Goal: Transaction & Acquisition: Purchase product/service

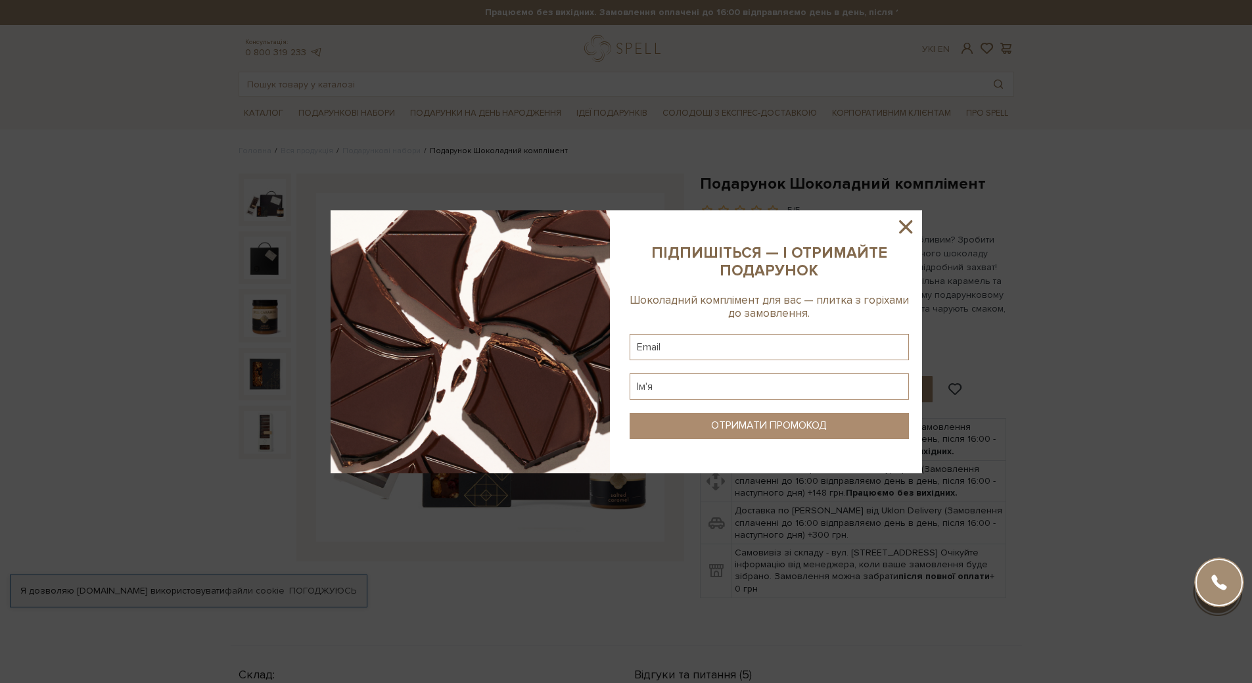
click at [902, 226] on icon at bounding box center [906, 227] width 22 height 22
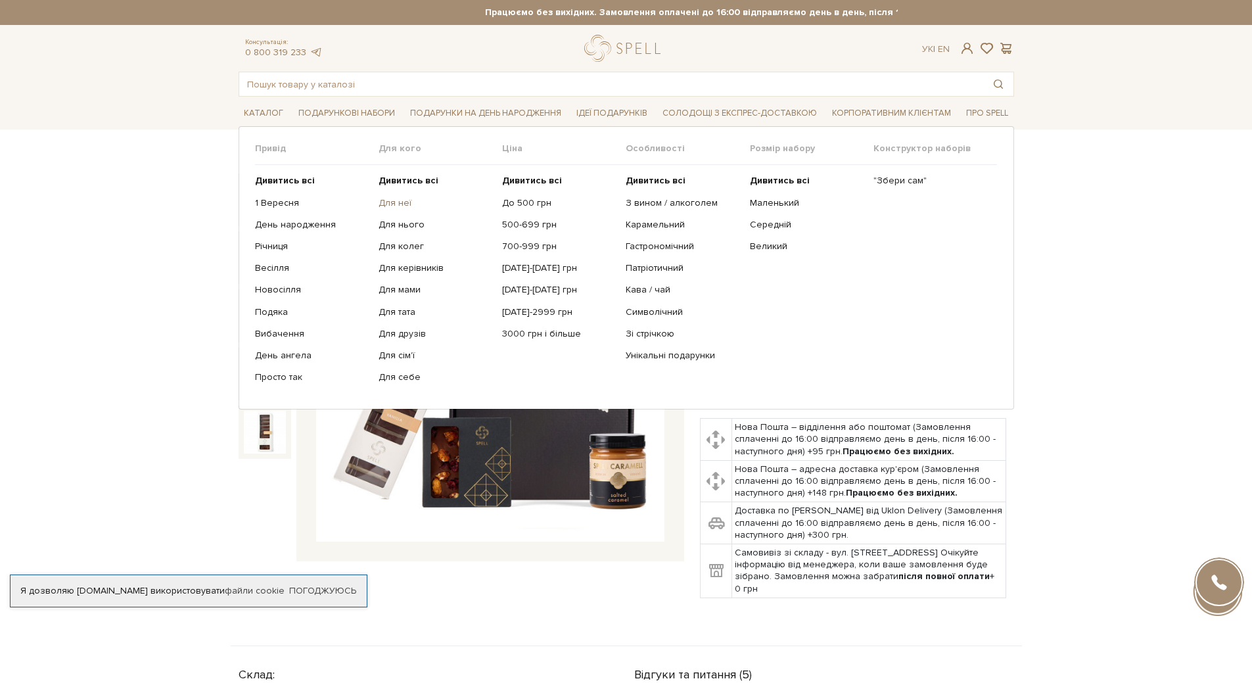
click at [404, 199] on link "Для неї" at bounding box center [436, 203] width 114 height 12
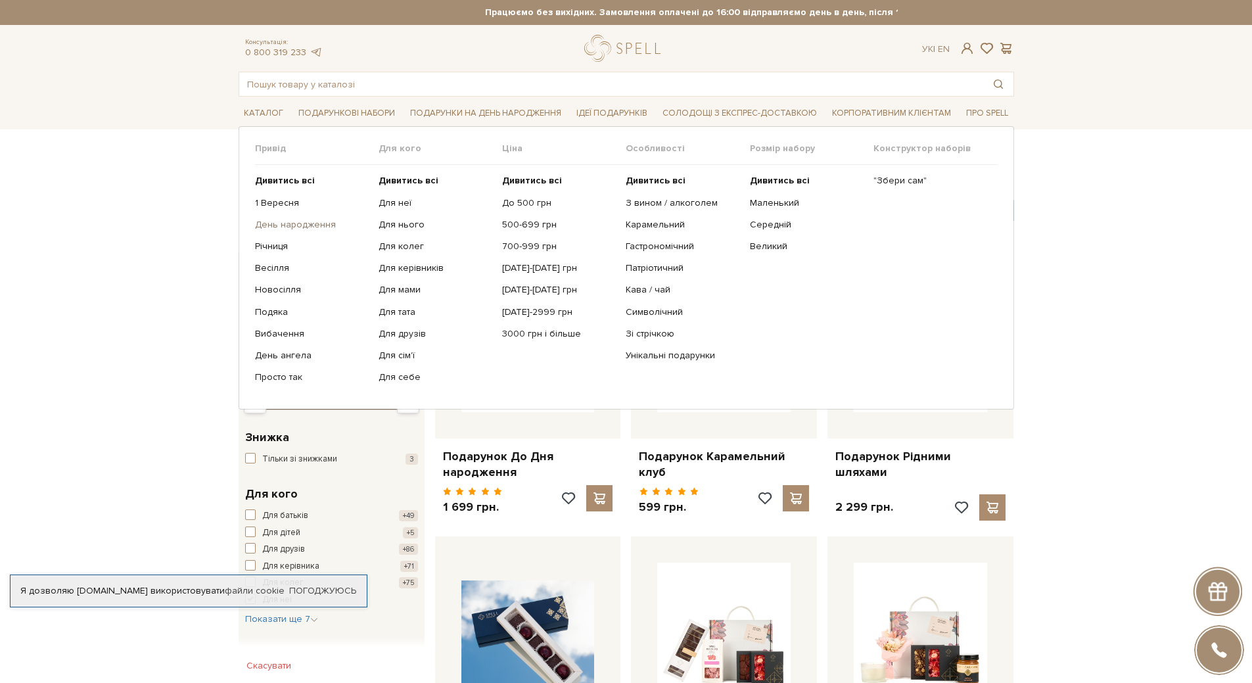
click at [278, 220] on link "День народження" at bounding box center [312, 225] width 114 height 12
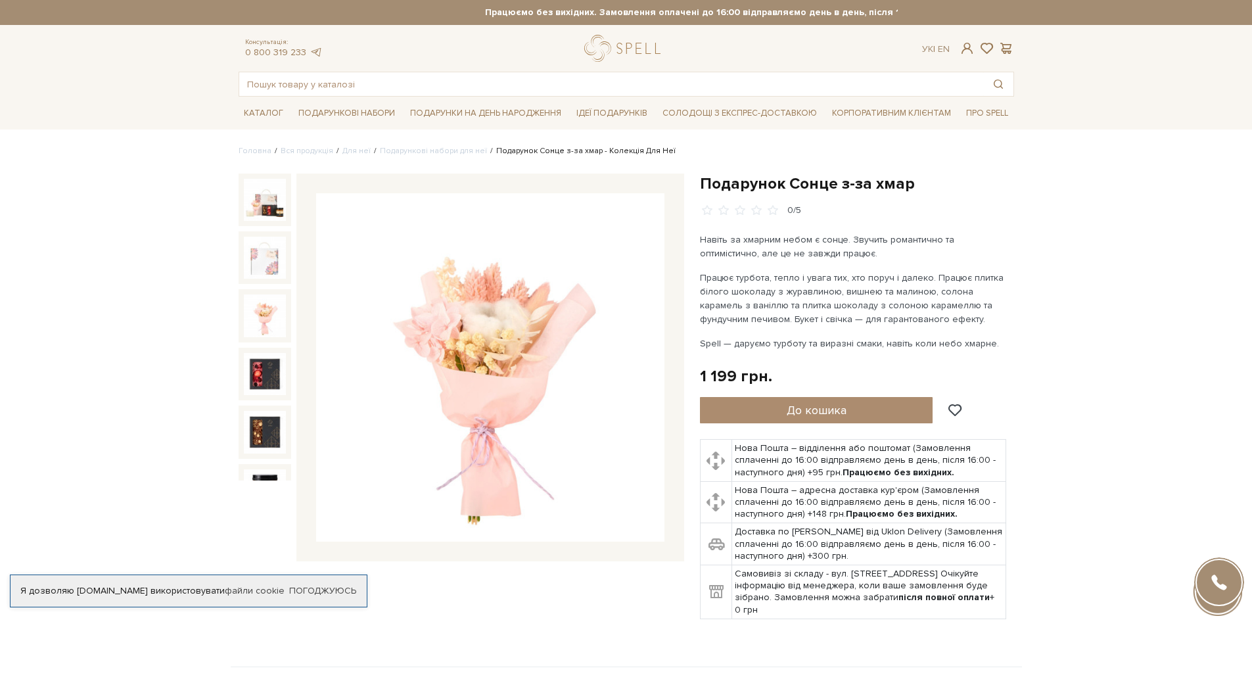
click at [269, 315] on img at bounding box center [265, 315] width 42 height 42
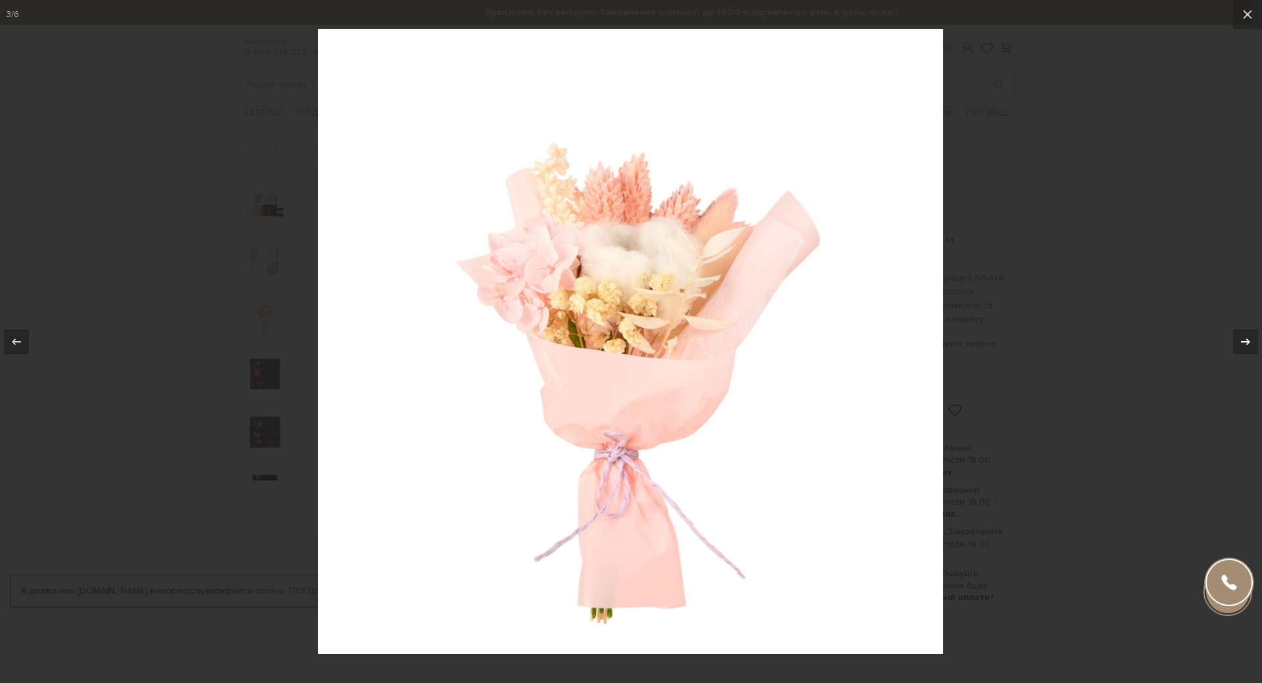
click at [1245, 339] on icon at bounding box center [1246, 342] width 16 height 16
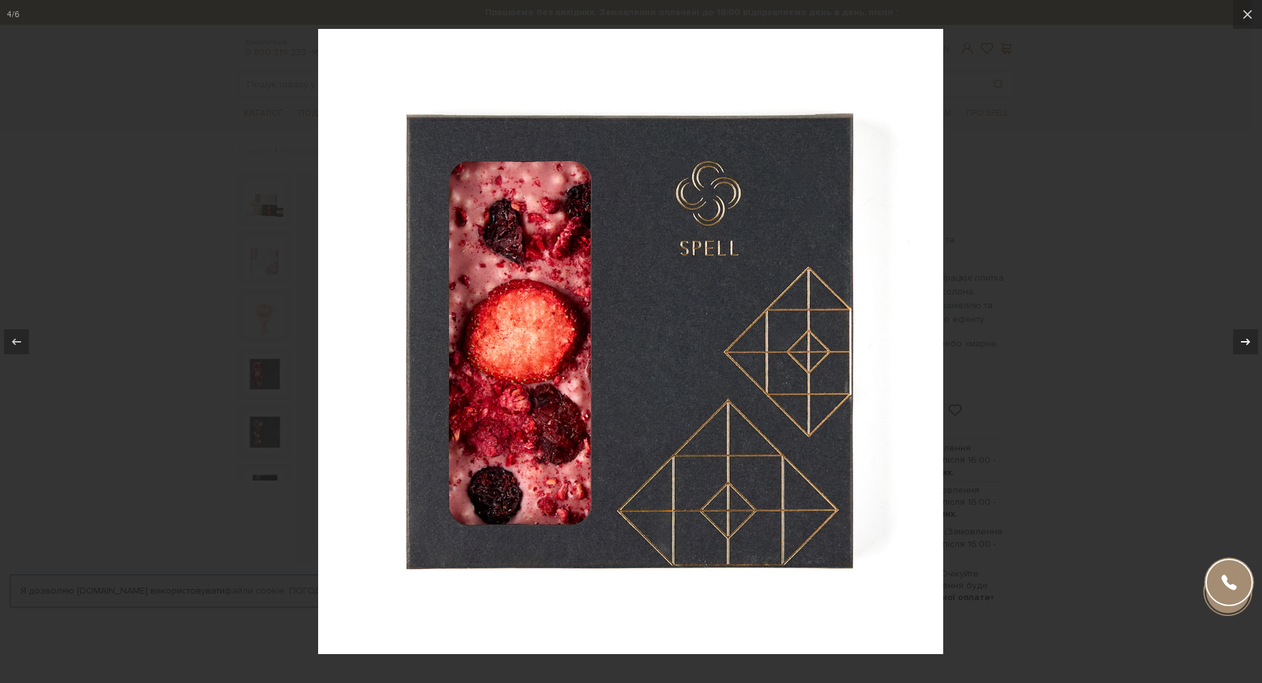
click at [1245, 339] on icon at bounding box center [1246, 342] width 16 height 16
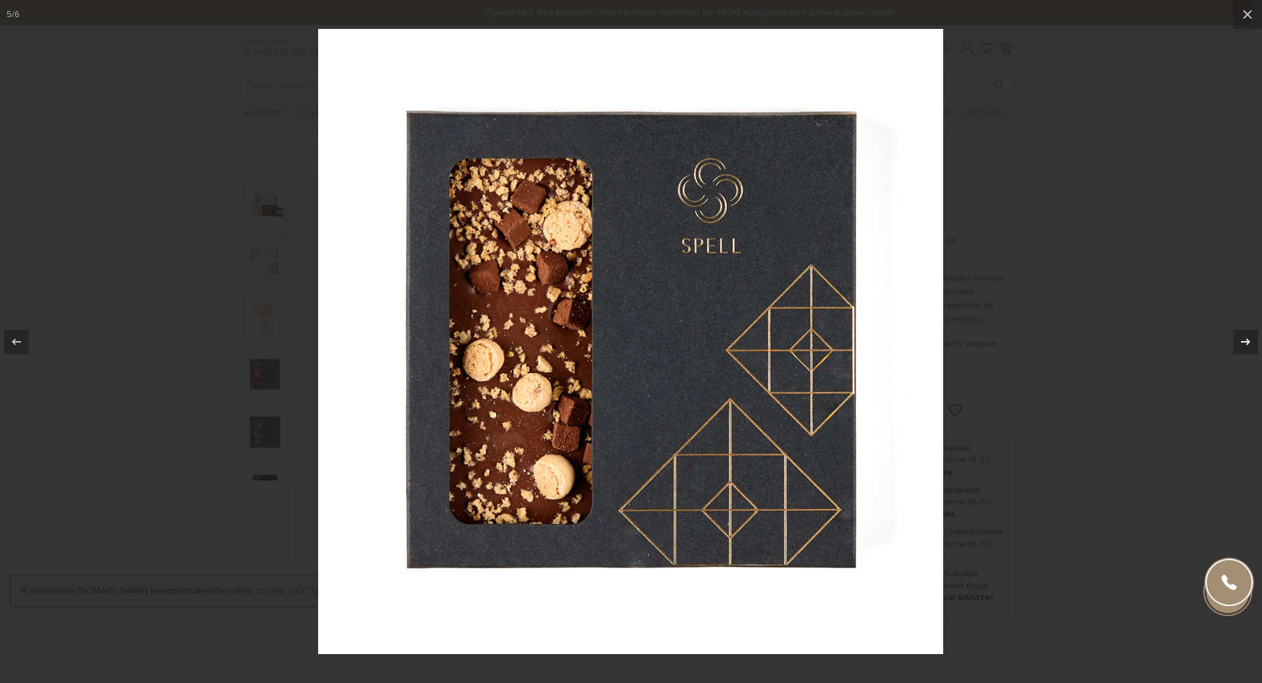
click at [1245, 339] on icon at bounding box center [1246, 342] width 16 height 16
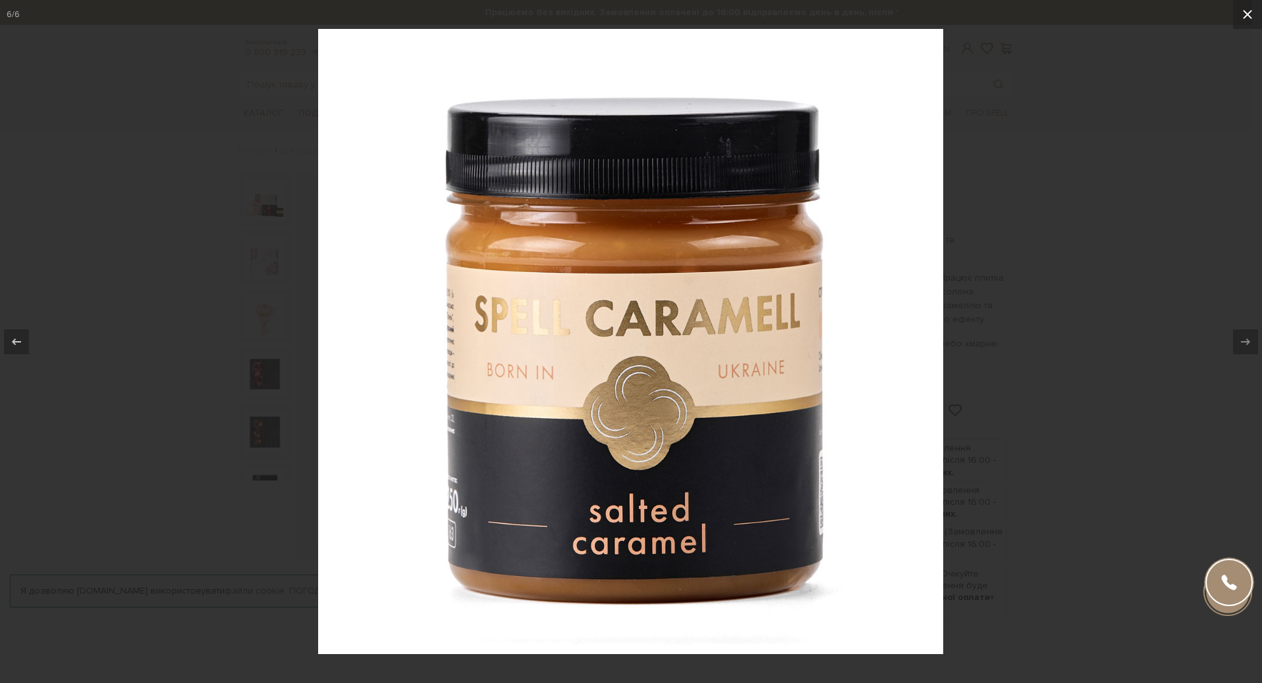
click at [1246, 14] on icon at bounding box center [1248, 15] width 16 height 16
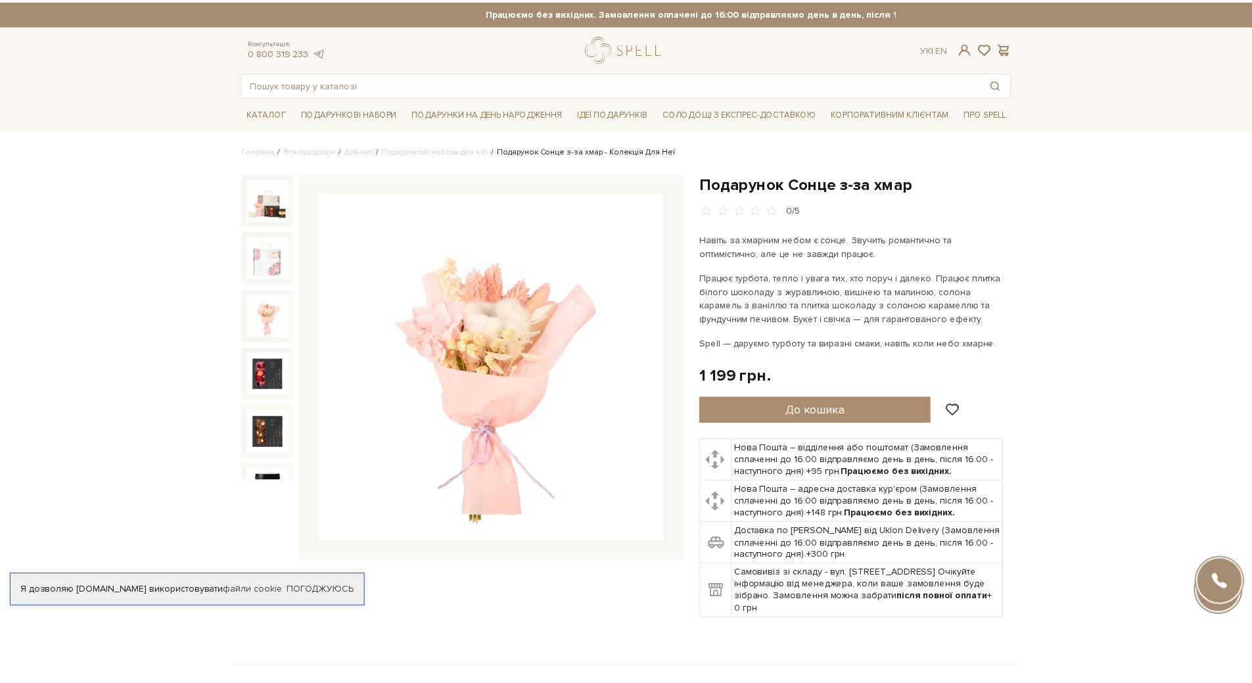
scroll to position [18, 0]
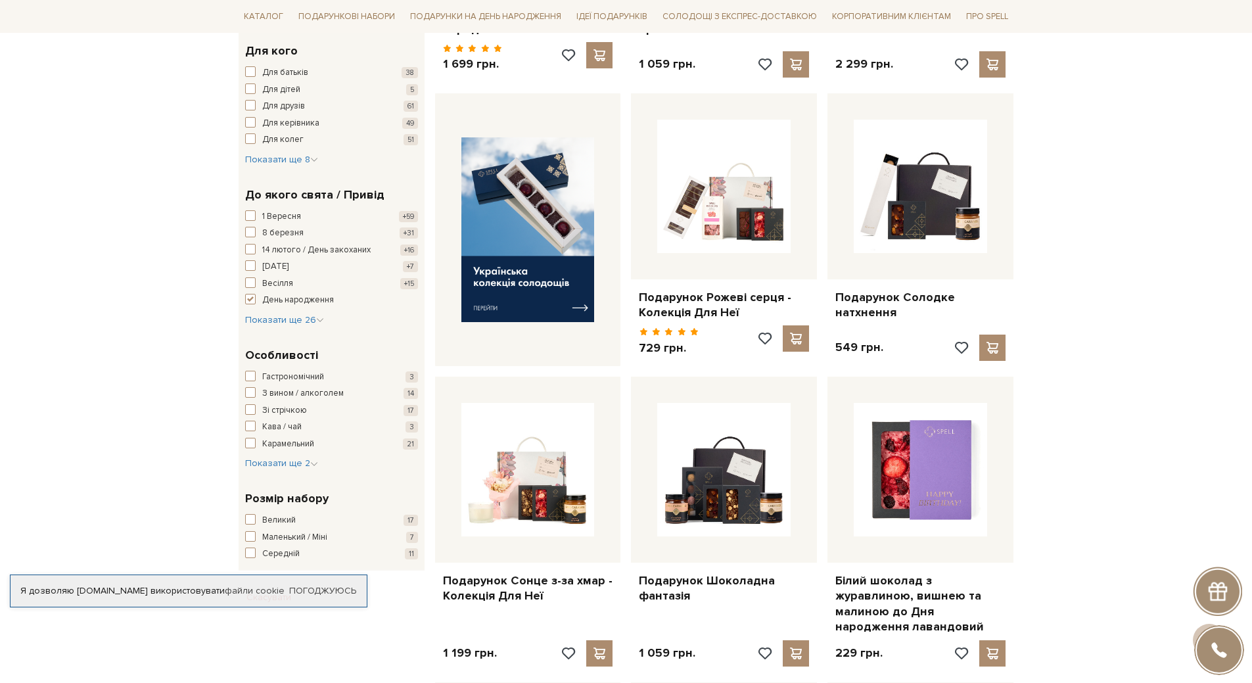
scroll to position [460, 0]
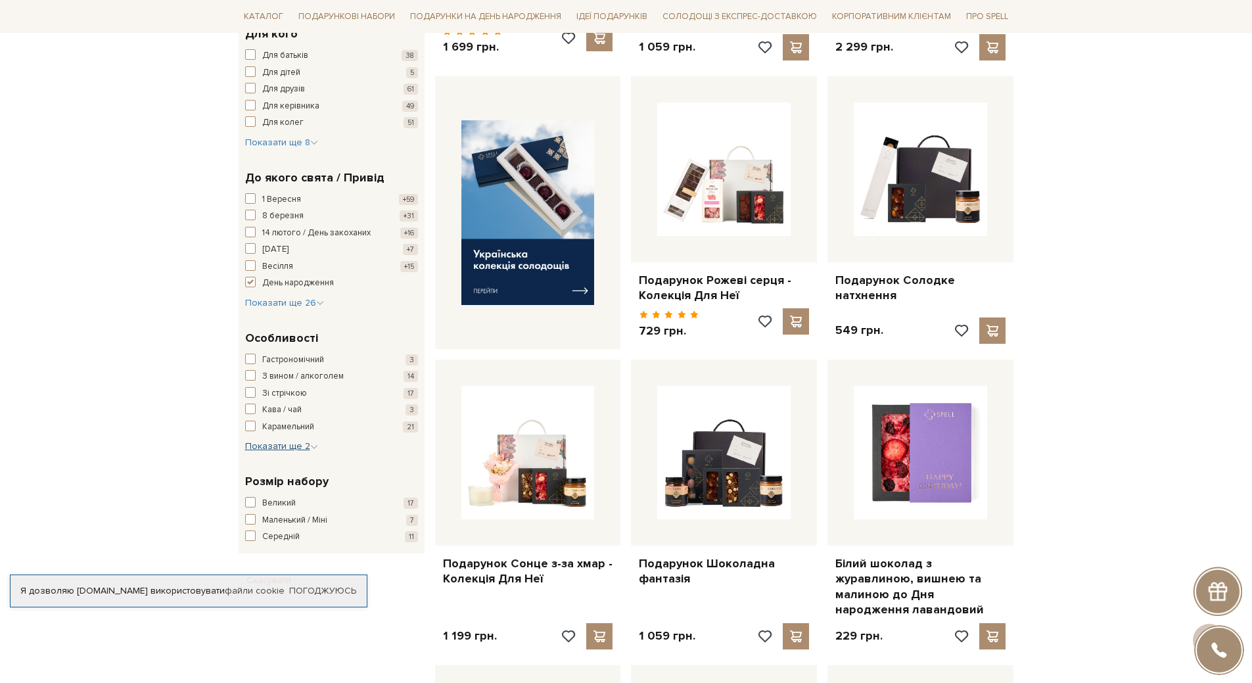
click at [267, 444] on span "Показати ще 2" at bounding box center [281, 445] width 73 height 11
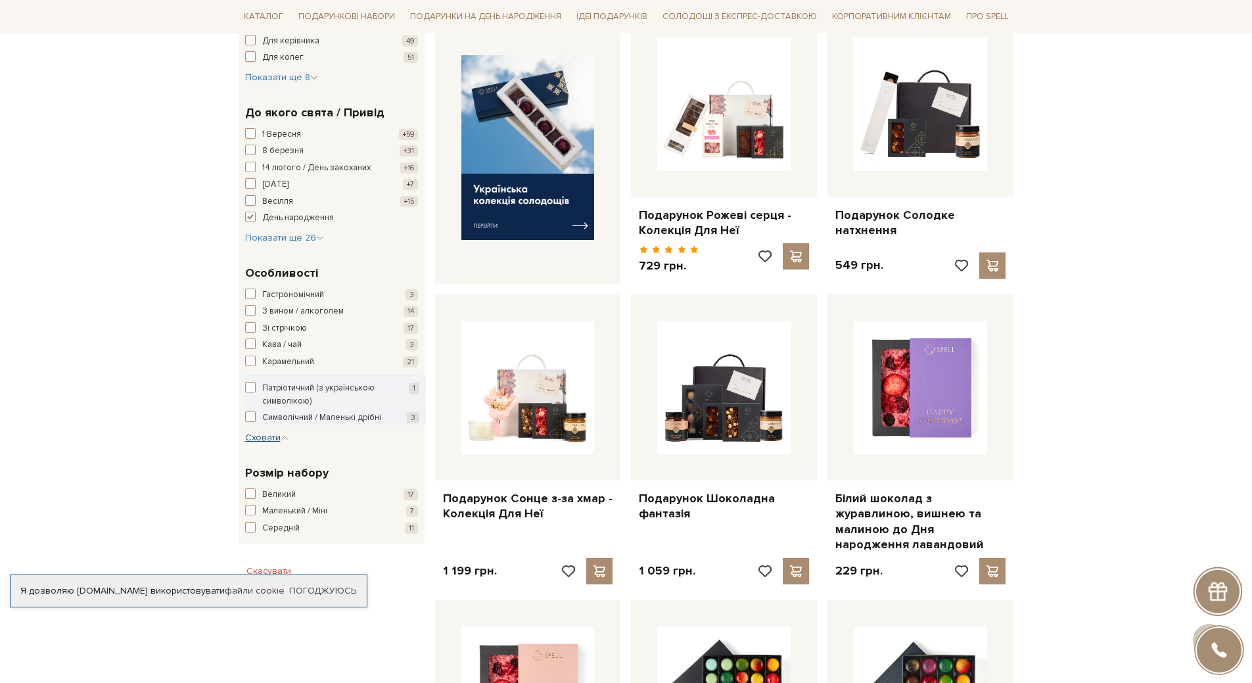
scroll to position [526, 0]
click at [246, 532] on span "button" at bounding box center [250, 526] width 11 height 11
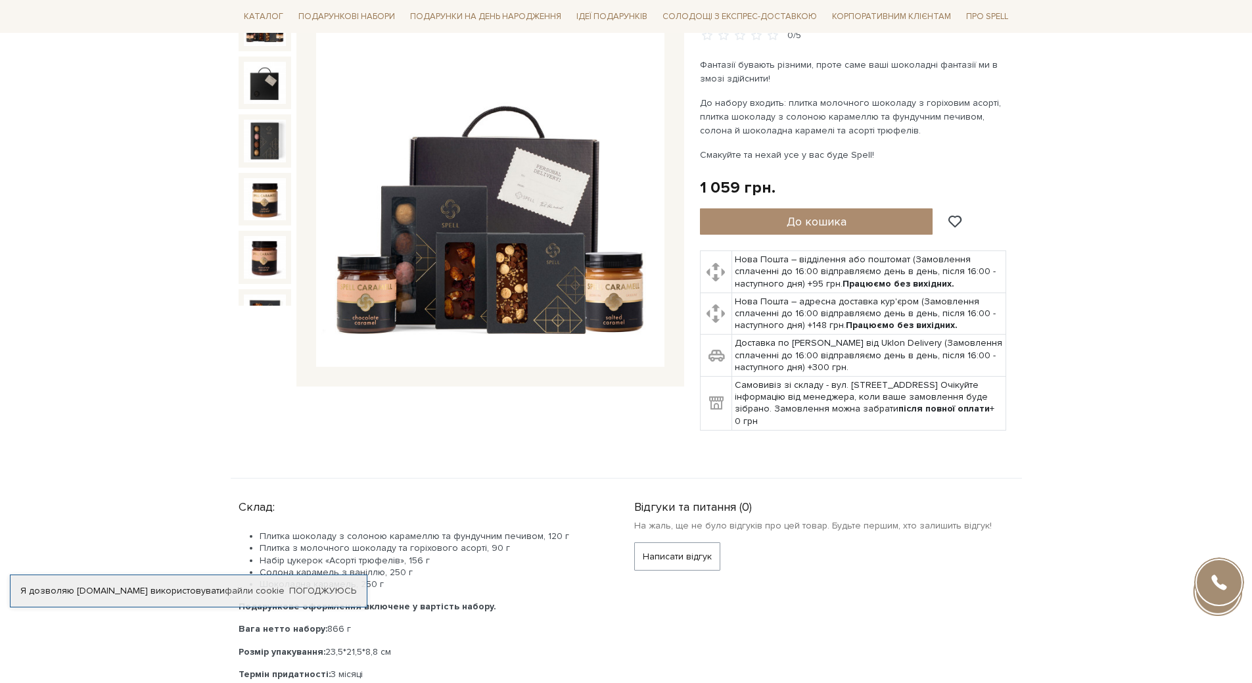
scroll to position [53, 0]
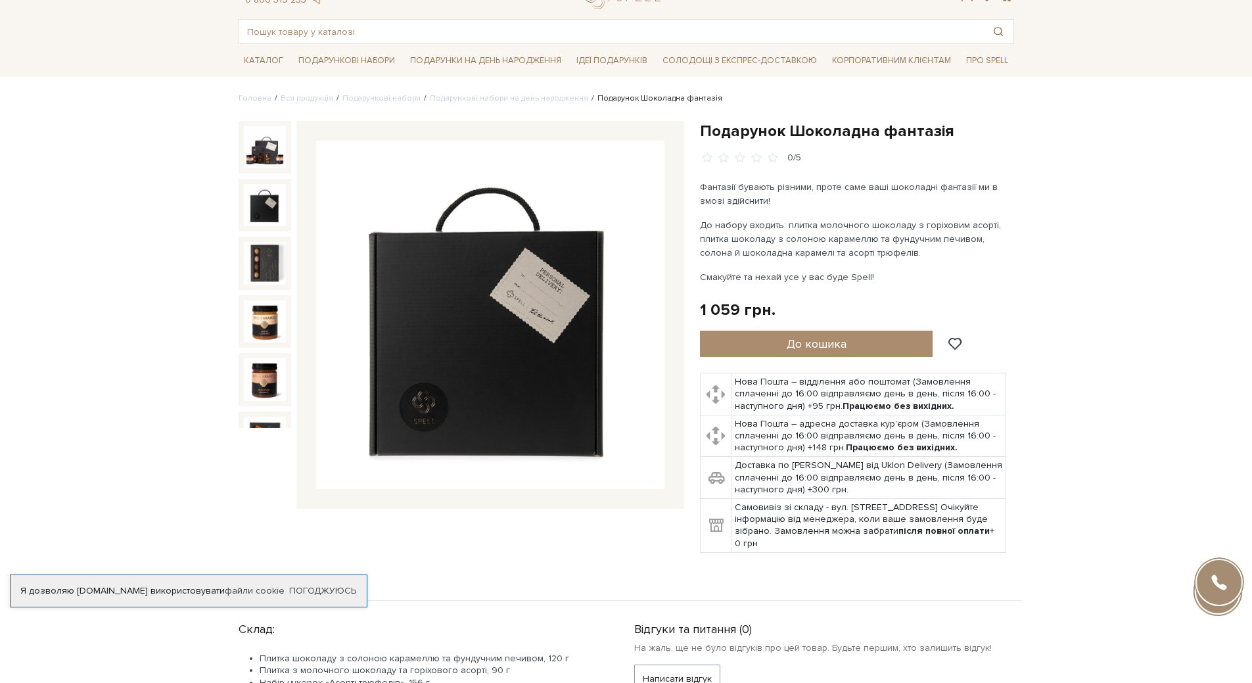
click at [258, 199] on img at bounding box center [265, 205] width 42 height 42
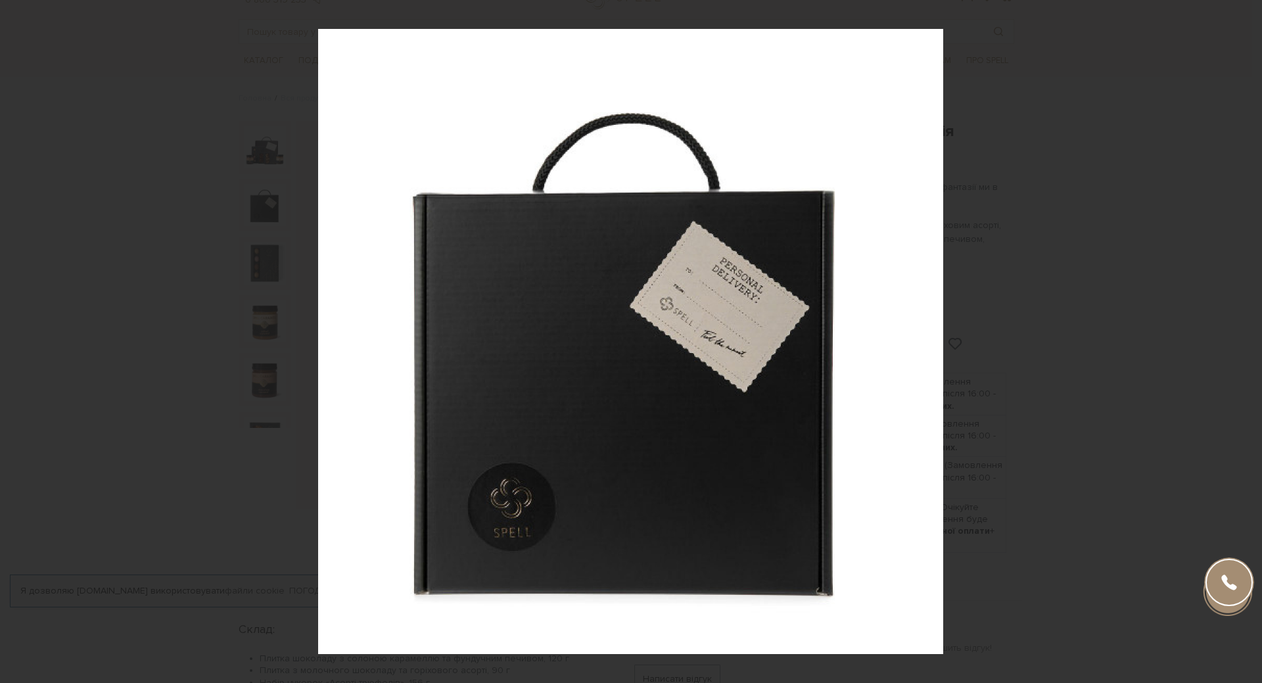
click at [1252, 338] on div "2 / 7" at bounding box center [631, 341] width 1262 height 683
click at [1247, 342] on icon at bounding box center [1246, 342] width 16 height 16
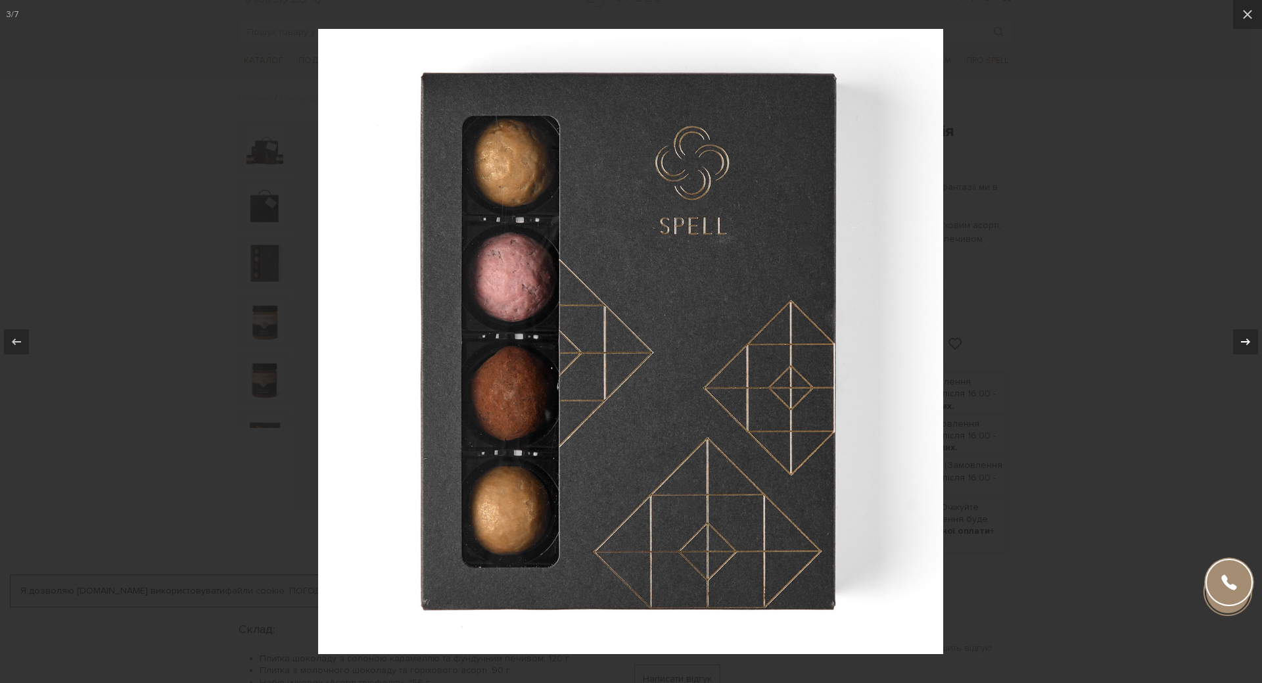
click at [1247, 342] on icon at bounding box center [1246, 342] width 16 height 16
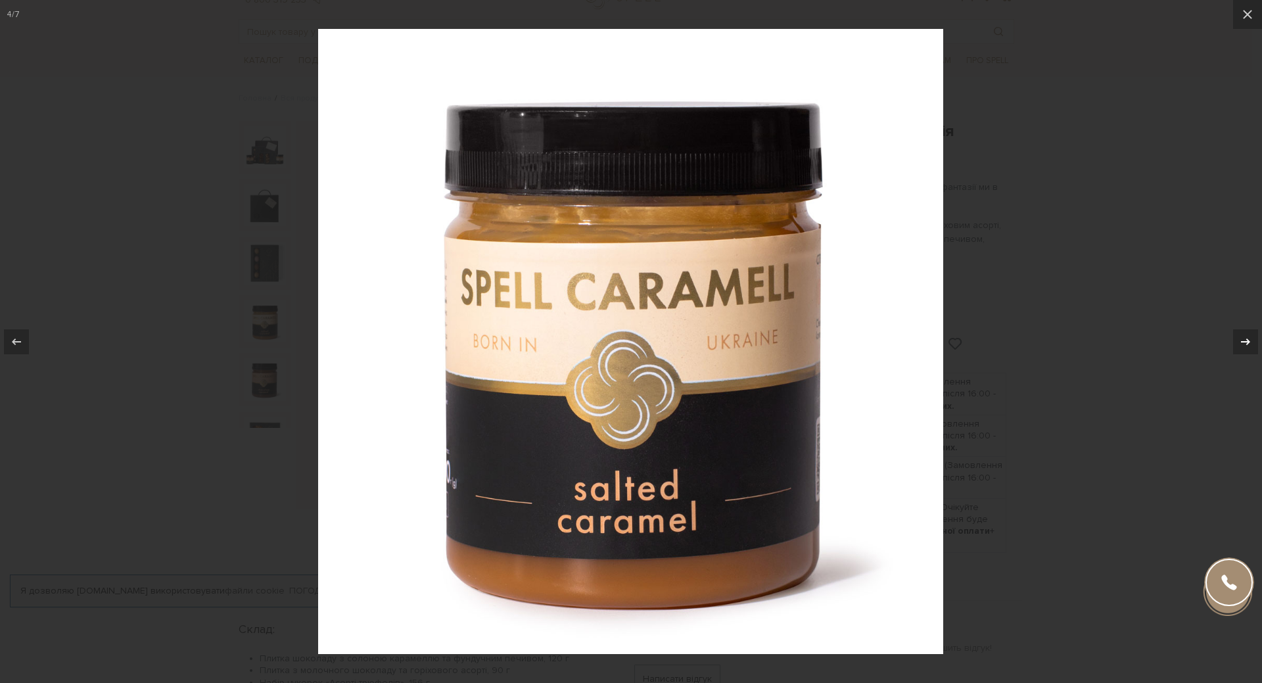
click at [1247, 342] on icon at bounding box center [1246, 342] width 16 height 16
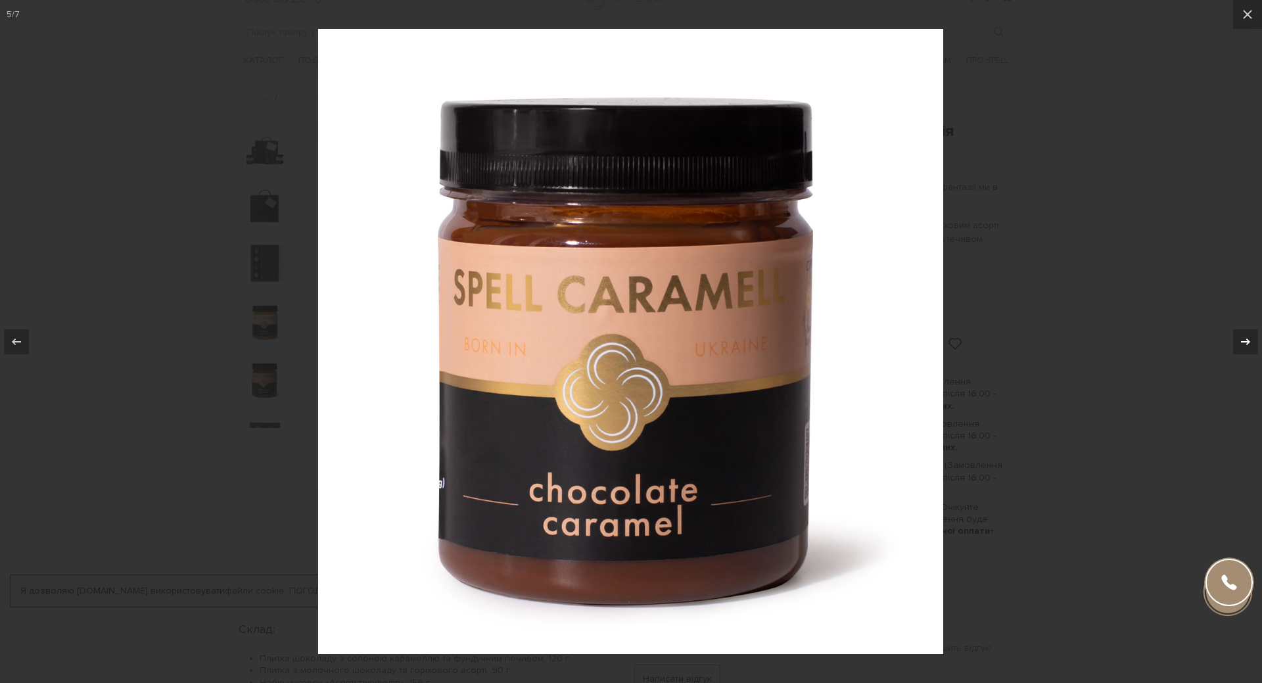
click at [1247, 342] on icon at bounding box center [1246, 342] width 16 height 16
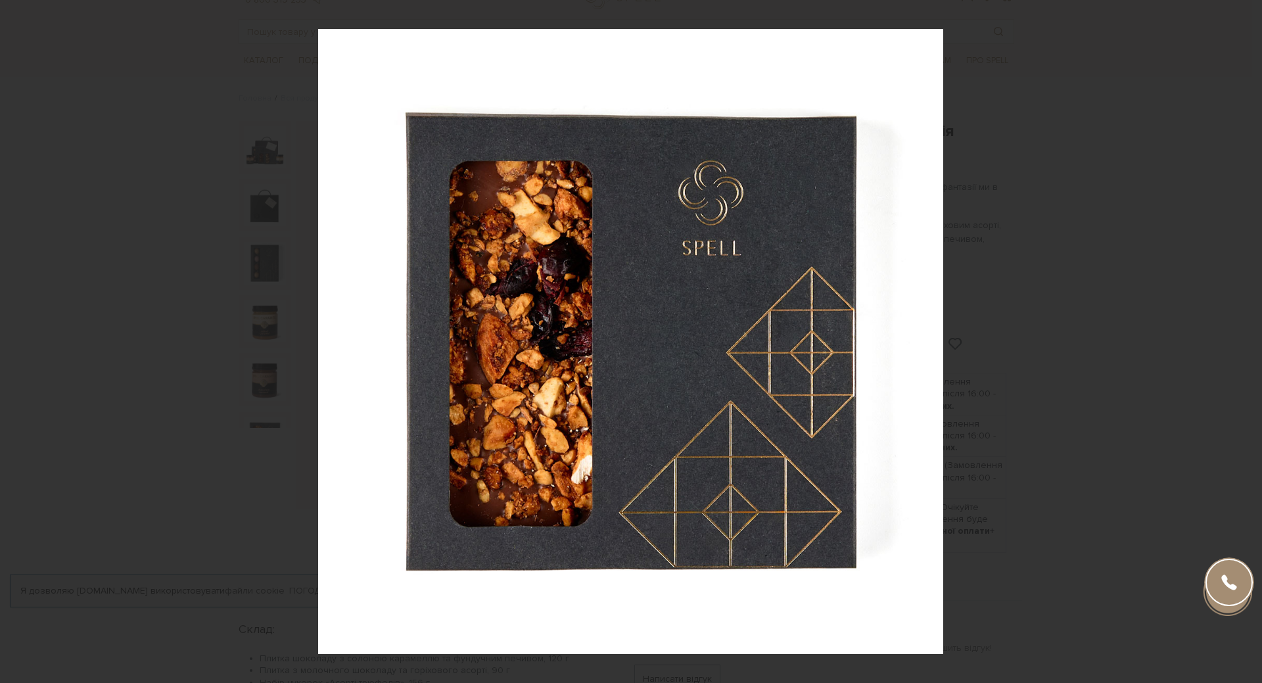
click at [1247, 342] on div "6 / 7" at bounding box center [631, 341] width 1262 height 683
click at [1247, 342] on icon at bounding box center [1246, 342] width 16 height 16
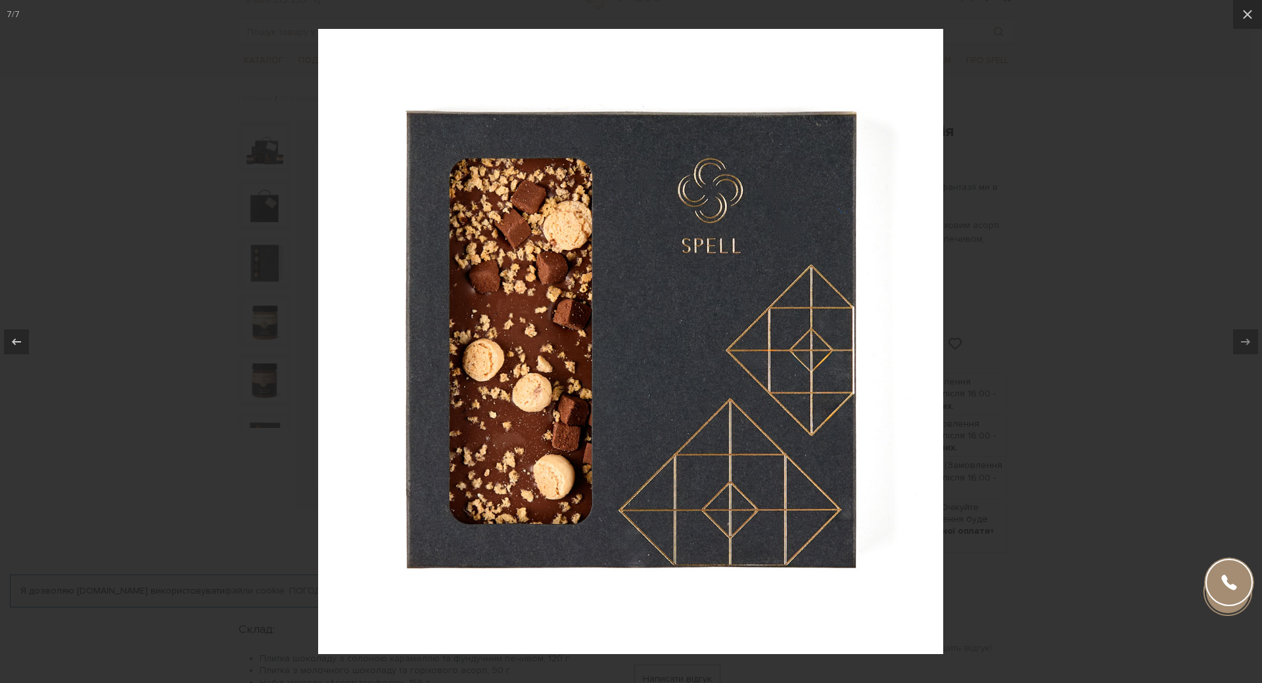
click at [1247, 342] on div "7 / 7" at bounding box center [631, 341] width 1262 height 683
click at [1242, 9] on icon at bounding box center [1248, 15] width 16 height 16
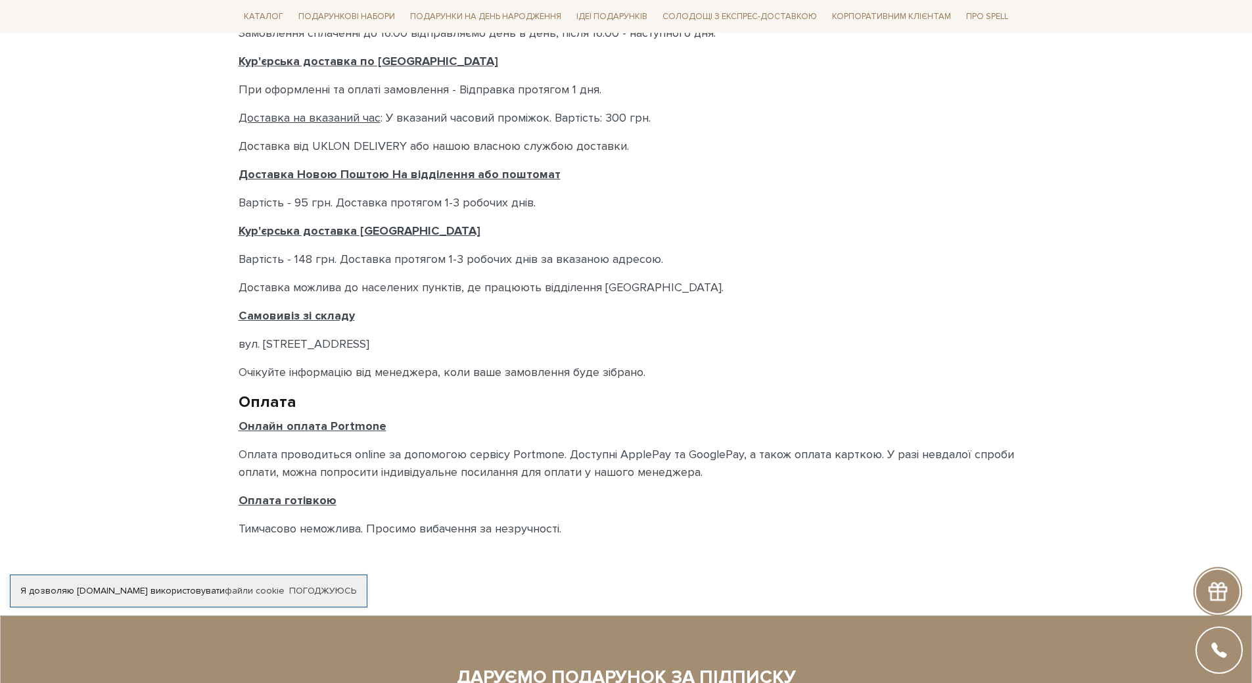
scroll to position [526, 0]
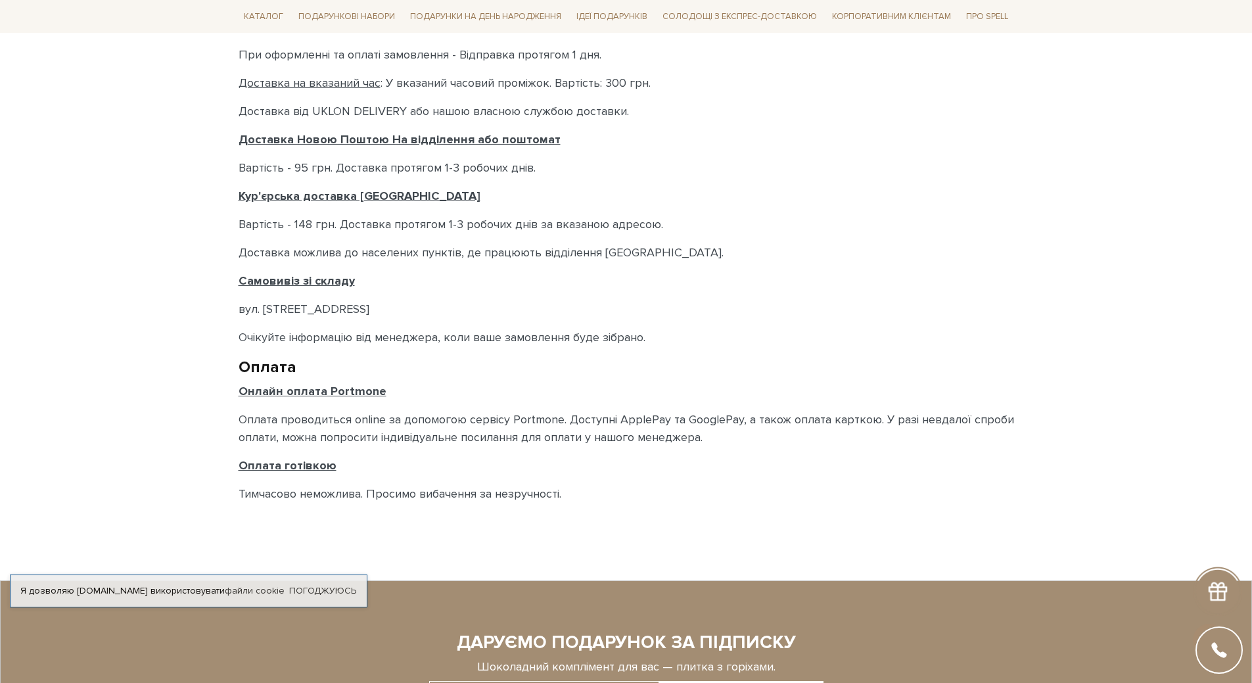
click at [335, 287] on u "Самовивіз зі складу" at bounding box center [297, 280] width 116 height 14
click at [335, 281] on u "Самовивіз зі складу" at bounding box center [297, 280] width 116 height 14
drag, startPoint x: 396, startPoint y: 312, endPoint x: 232, endPoint y: 312, distance: 164.3
click at [232, 312] on div "Головна Доставка і Оплата Доставка і Оплата Доставка і Оплата Прийом замовлень …" at bounding box center [626, 76] width 791 height 915
click at [894, 207] on div "Доставка і Оплата Прийом замовлень Цілодобово 24/7 Ви можете оформити замовленн…" at bounding box center [627, 91] width 776 height 823
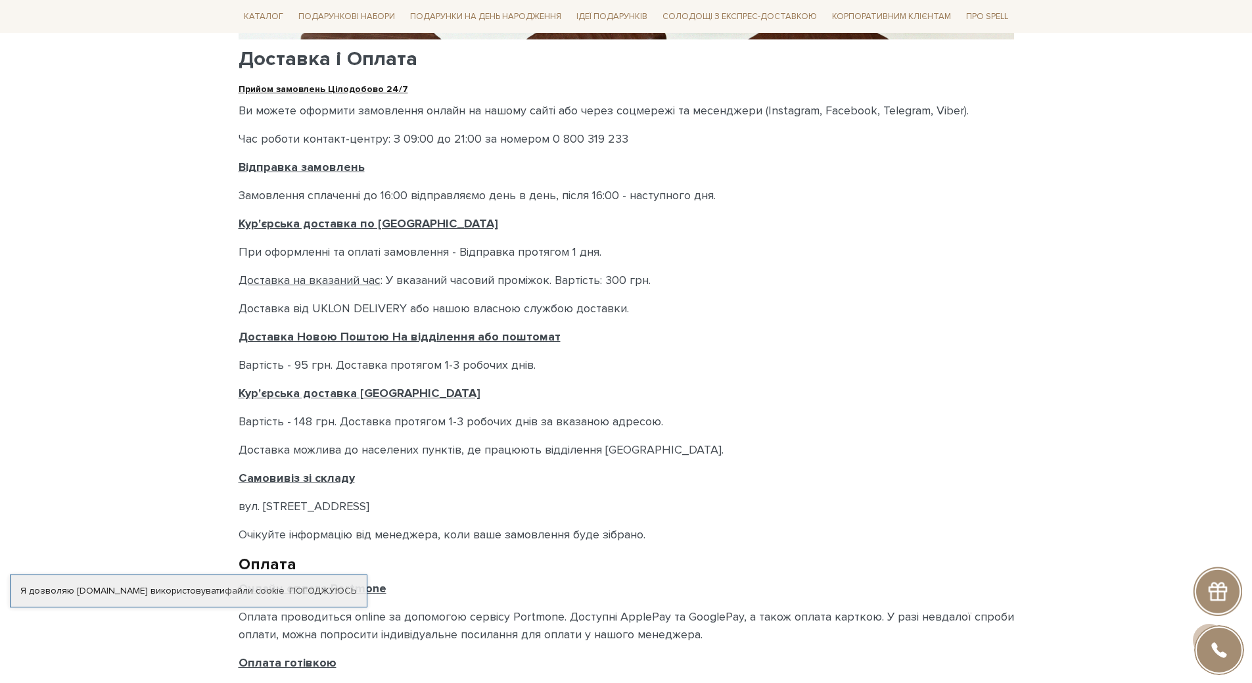
scroll to position [0, 0]
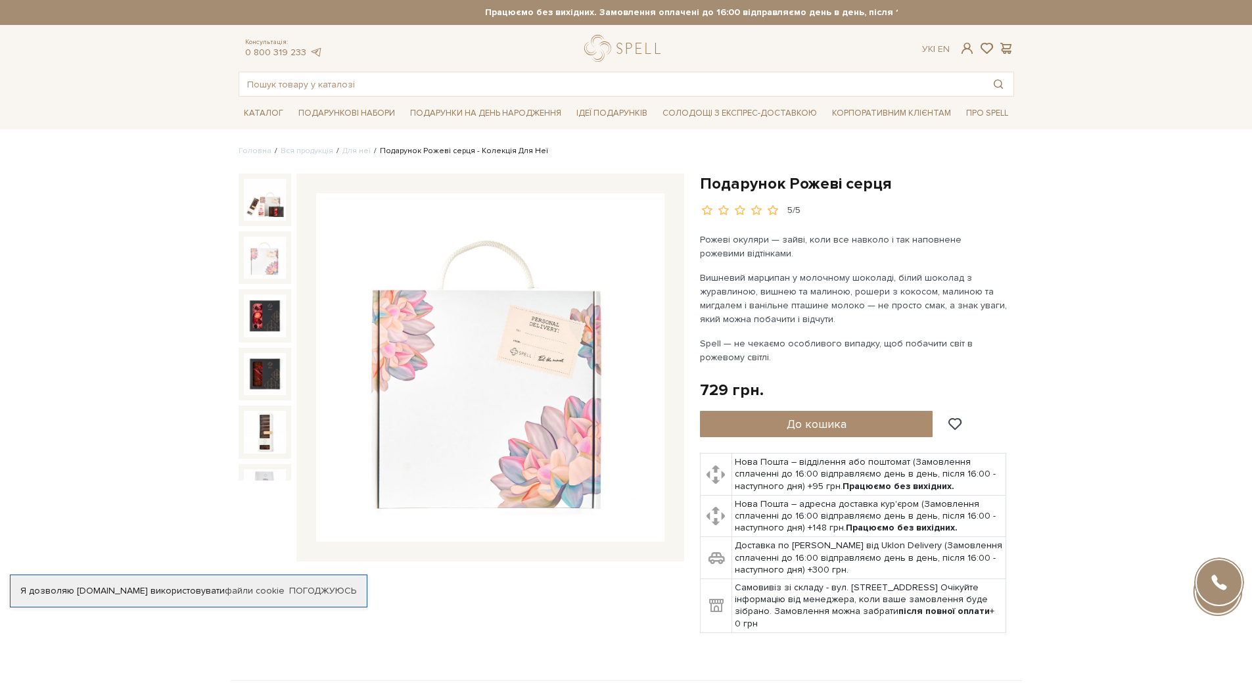
click at [261, 266] on img at bounding box center [265, 258] width 42 height 42
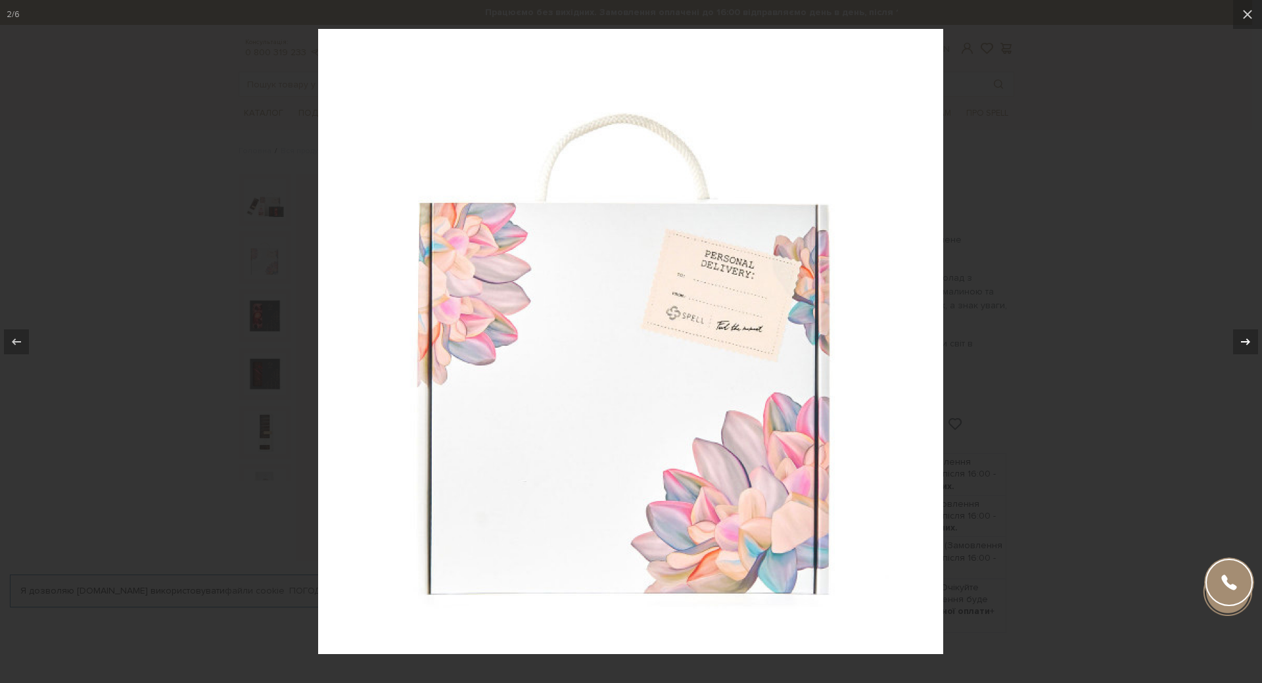
click at [1252, 337] on icon at bounding box center [1246, 342] width 16 height 16
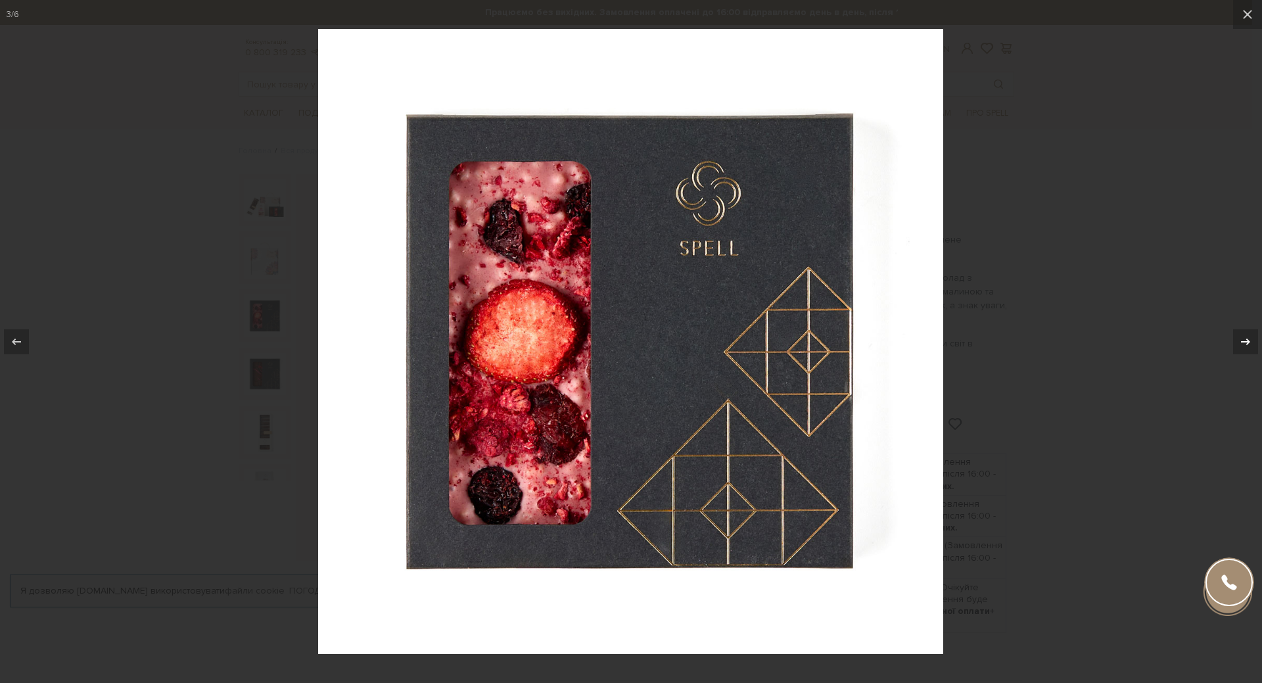
click at [1252, 337] on div "3 / 6" at bounding box center [631, 341] width 1262 height 683
click at [1251, 339] on icon at bounding box center [1246, 342] width 16 height 16
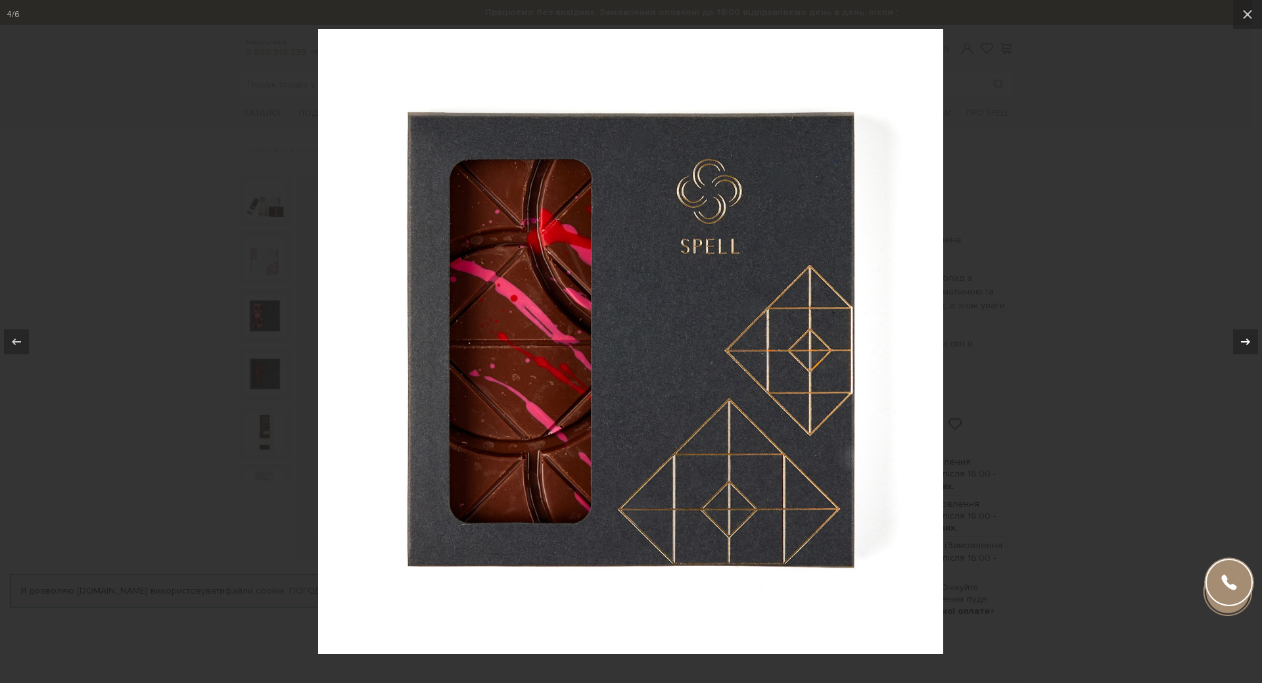
click at [1251, 339] on icon at bounding box center [1246, 342] width 16 height 16
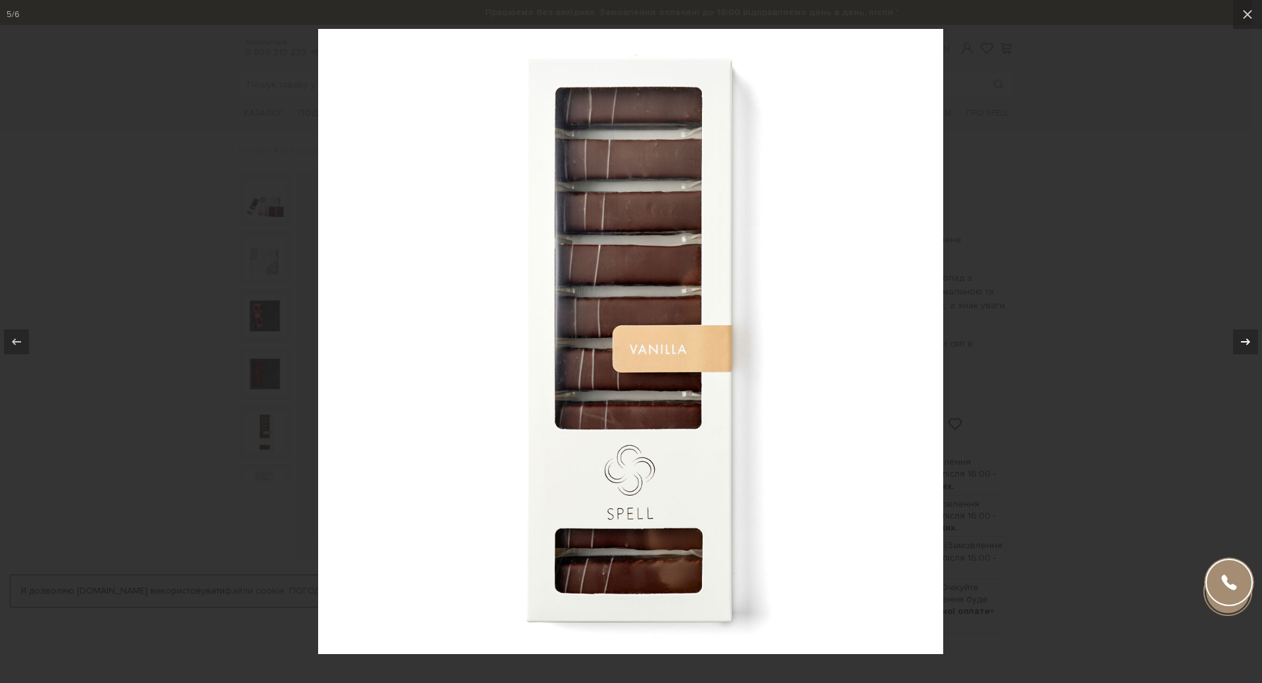
click at [1251, 339] on icon at bounding box center [1246, 342] width 16 height 16
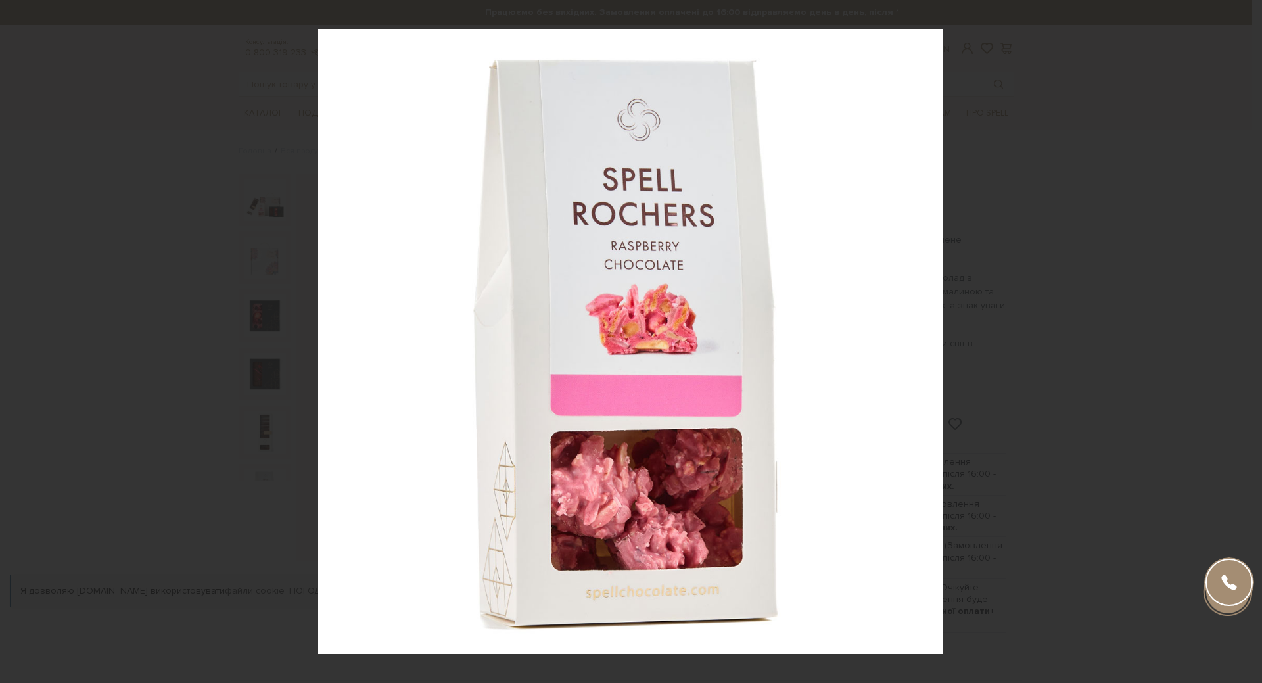
click at [1251, 339] on div "6 / 6" at bounding box center [631, 341] width 1262 height 683
click at [1244, 16] on icon at bounding box center [1248, 15] width 16 height 16
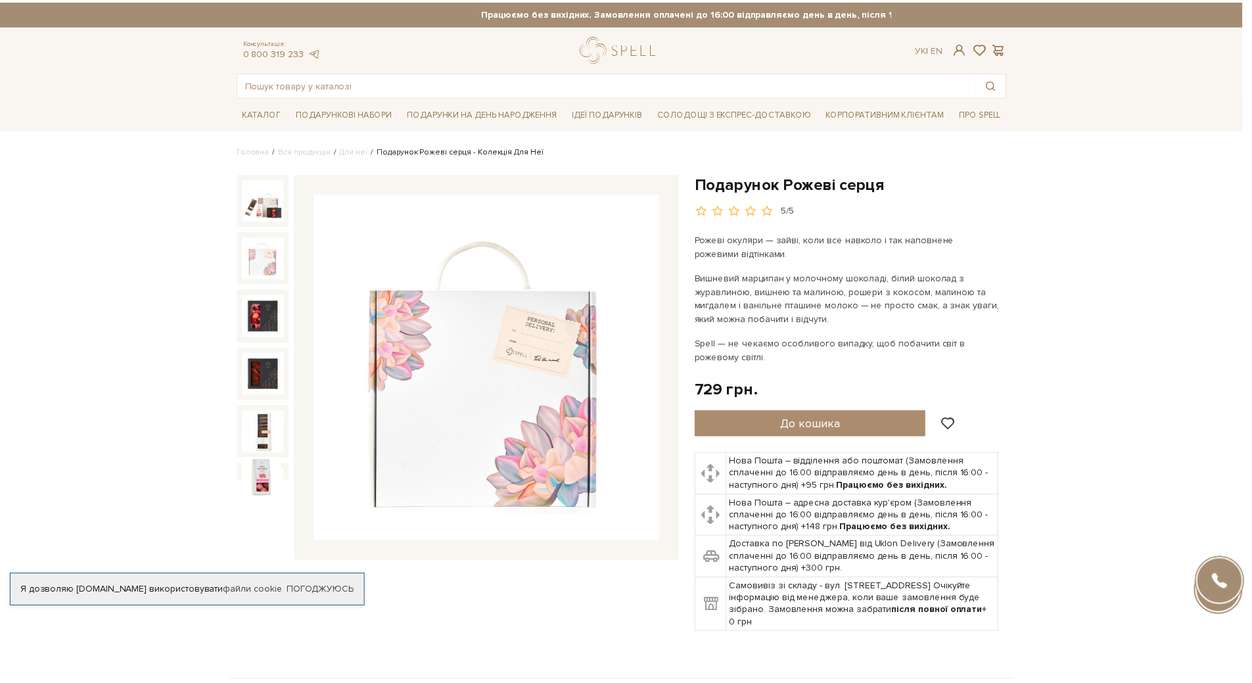
scroll to position [18, 0]
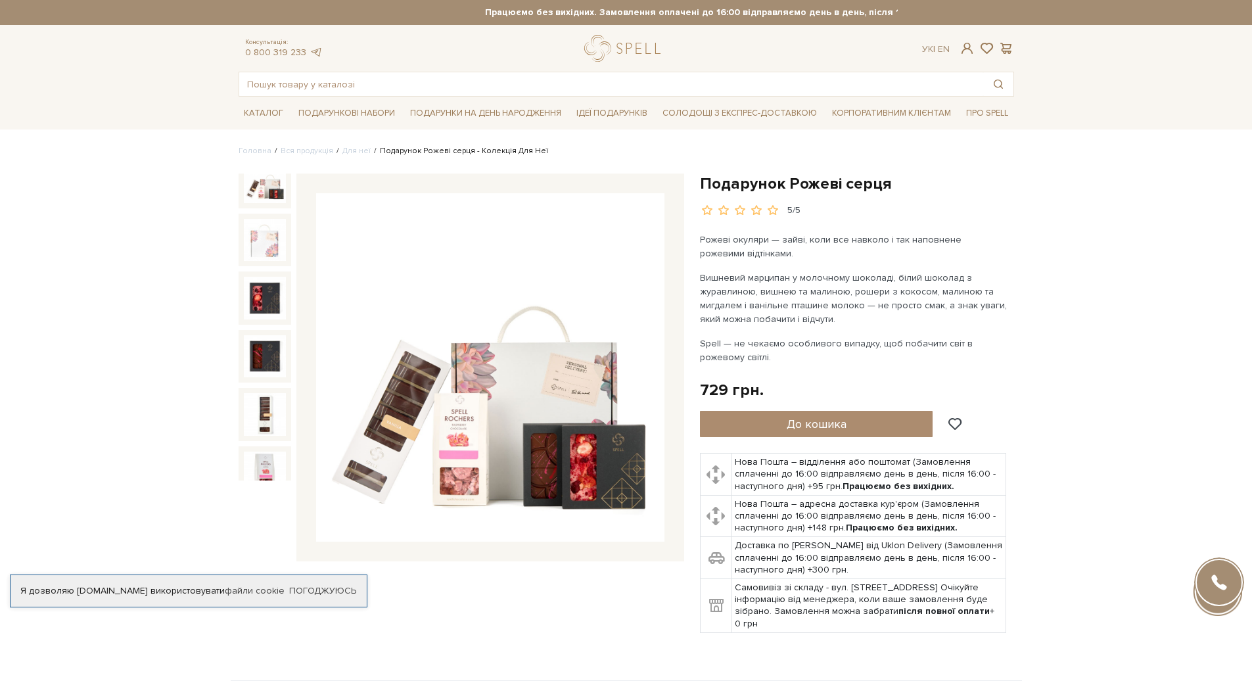
click at [277, 187] on img at bounding box center [265, 182] width 42 height 42
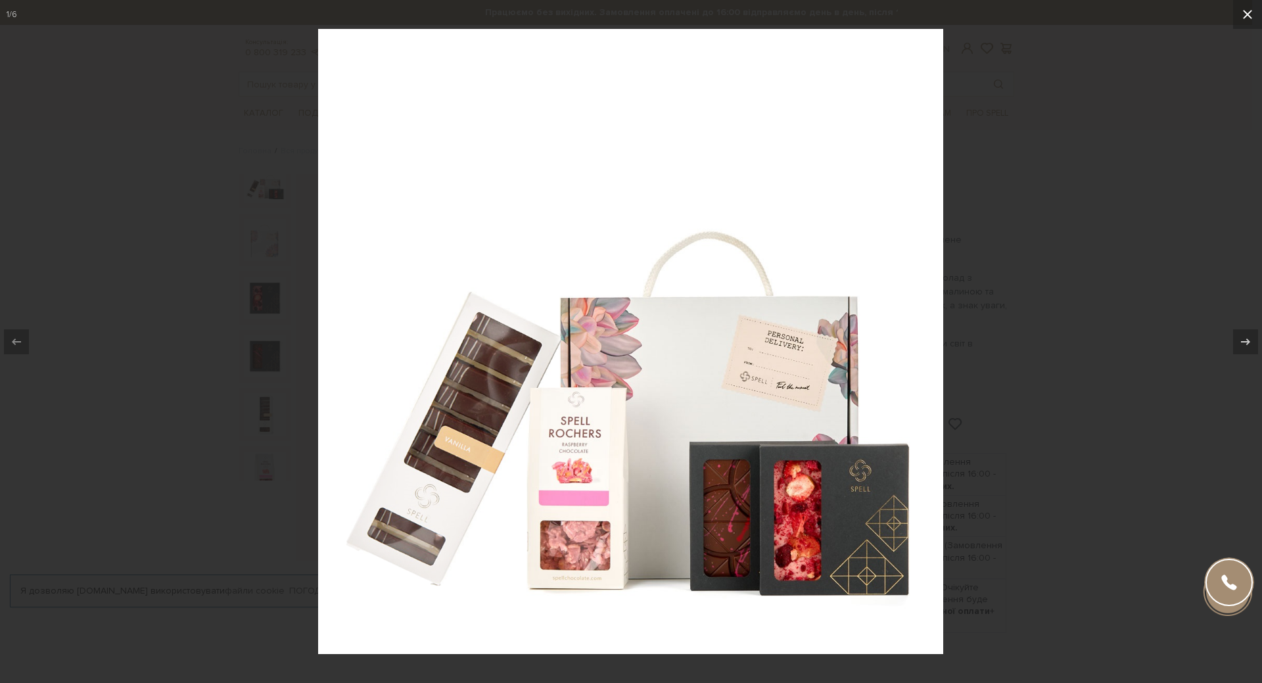
click at [1252, 16] on icon at bounding box center [1248, 15] width 16 height 16
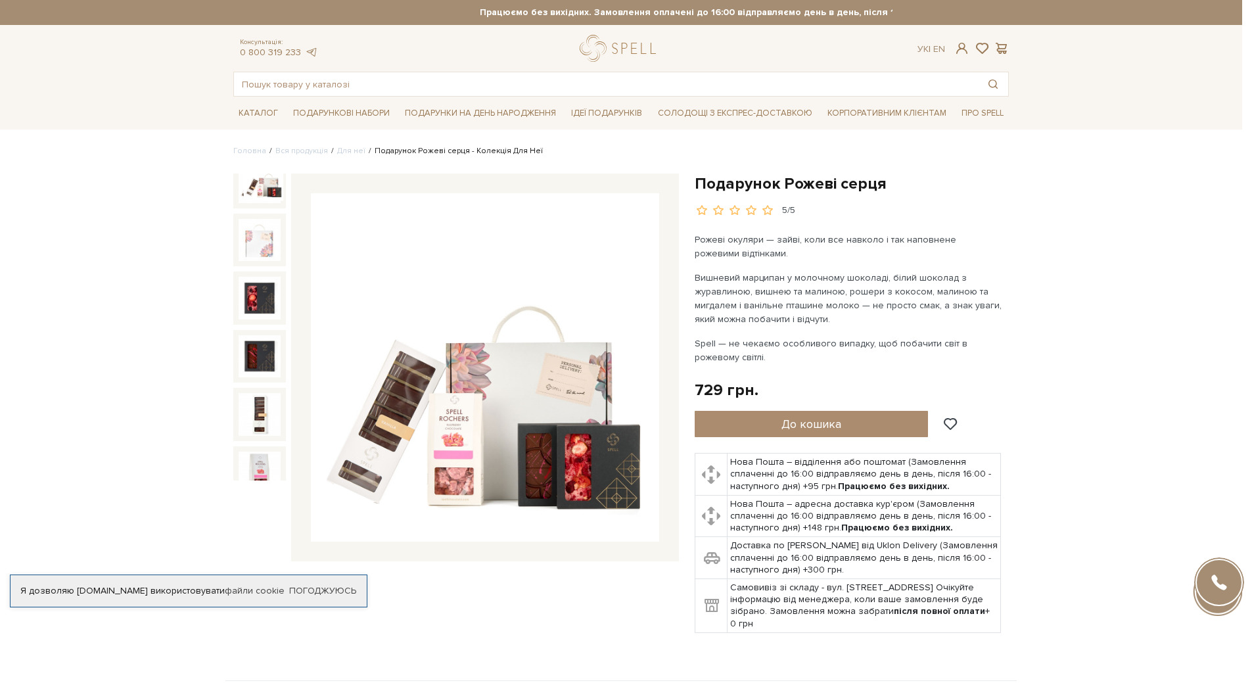
scroll to position [5, 0]
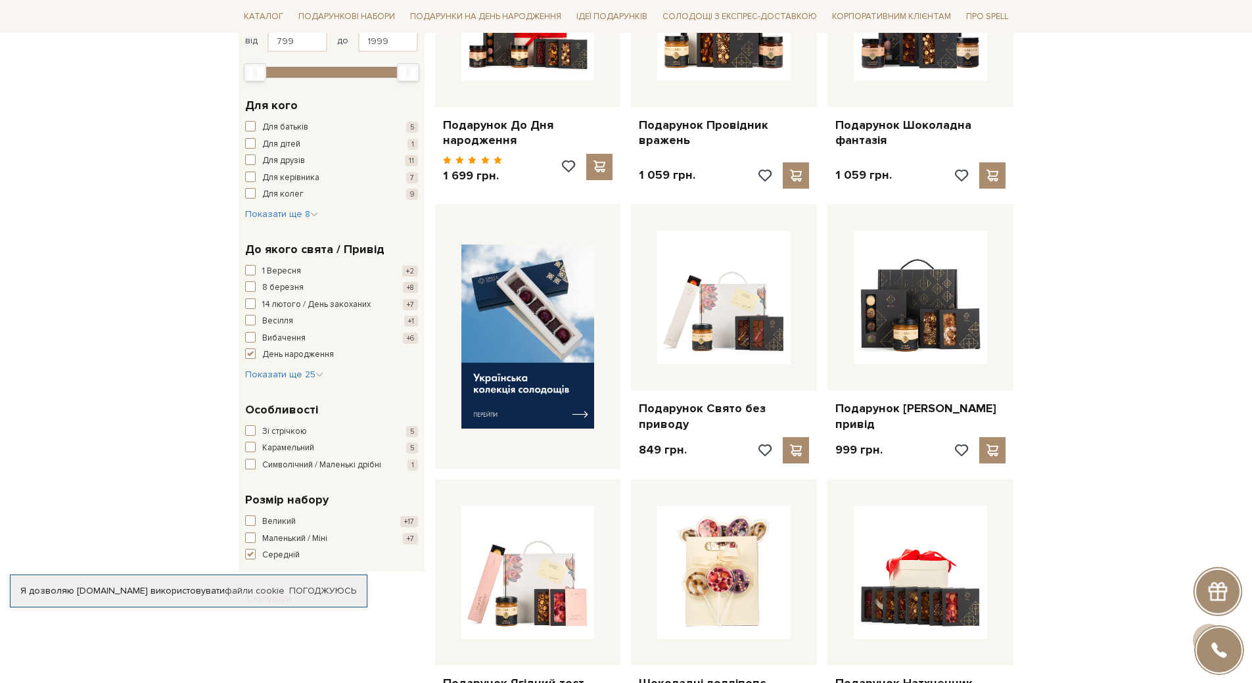
scroll to position [329, 0]
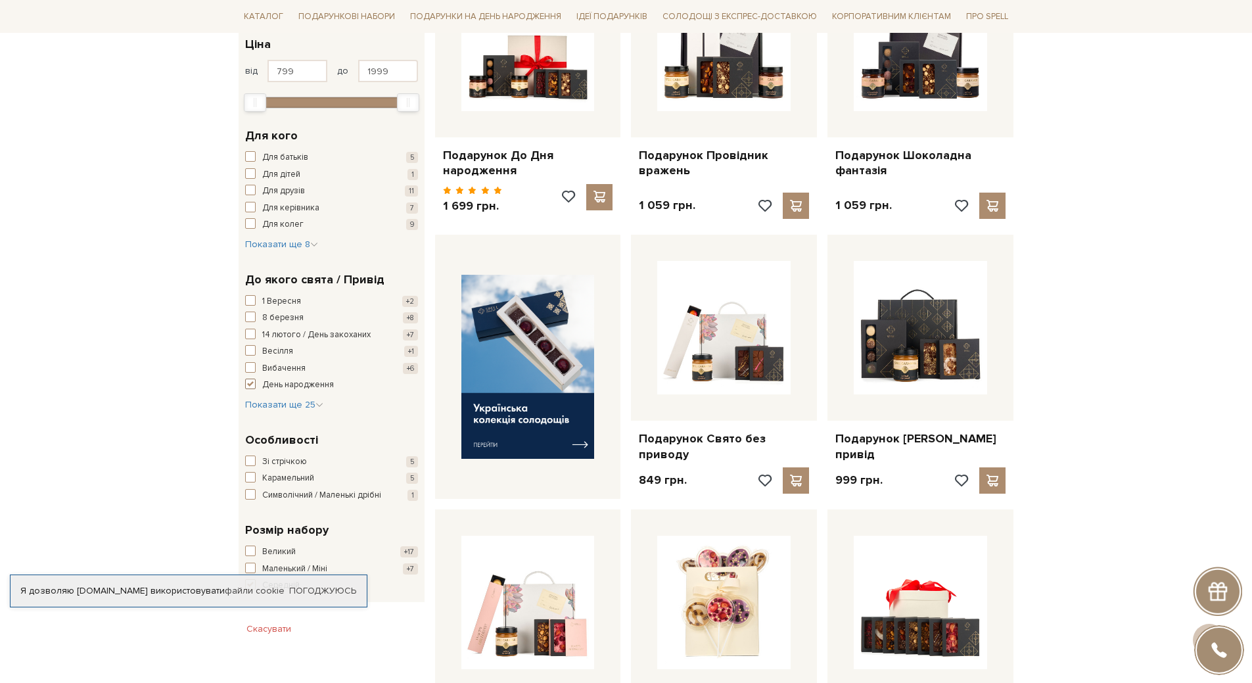
click at [246, 383] on span "button" at bounding box center [250, 384] width 11 height 11
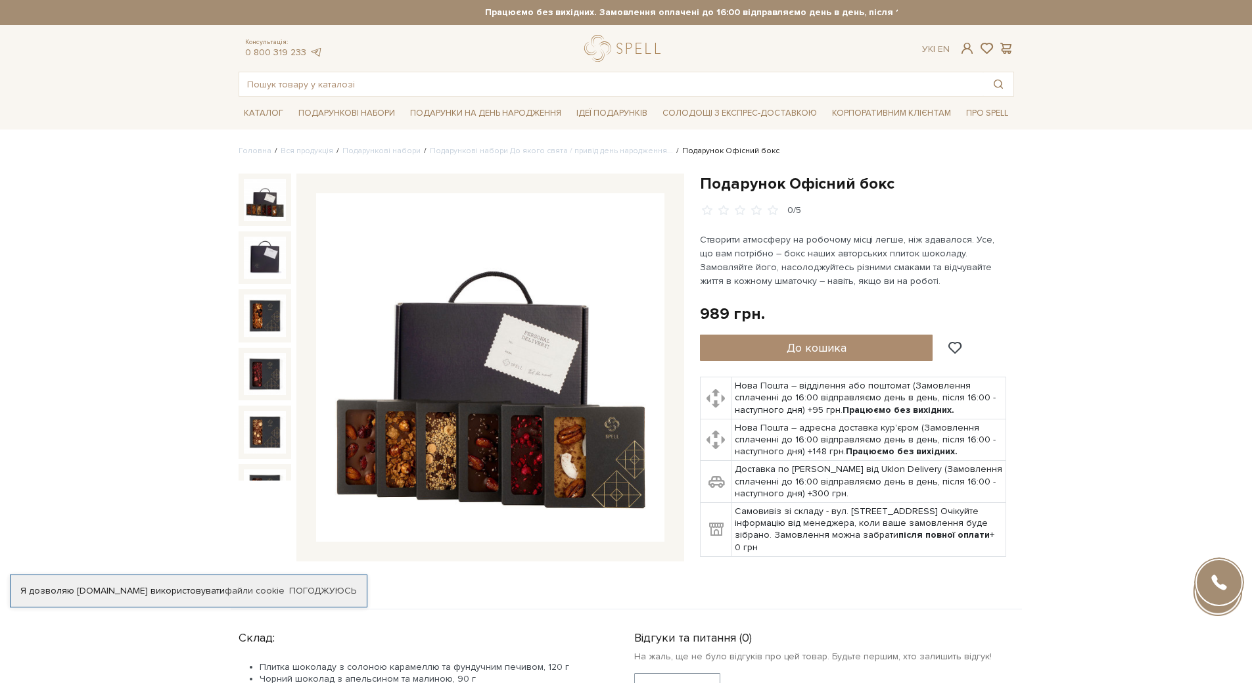
click at [457, 430] on img at bounding box center [490, 367] width 348 height 348
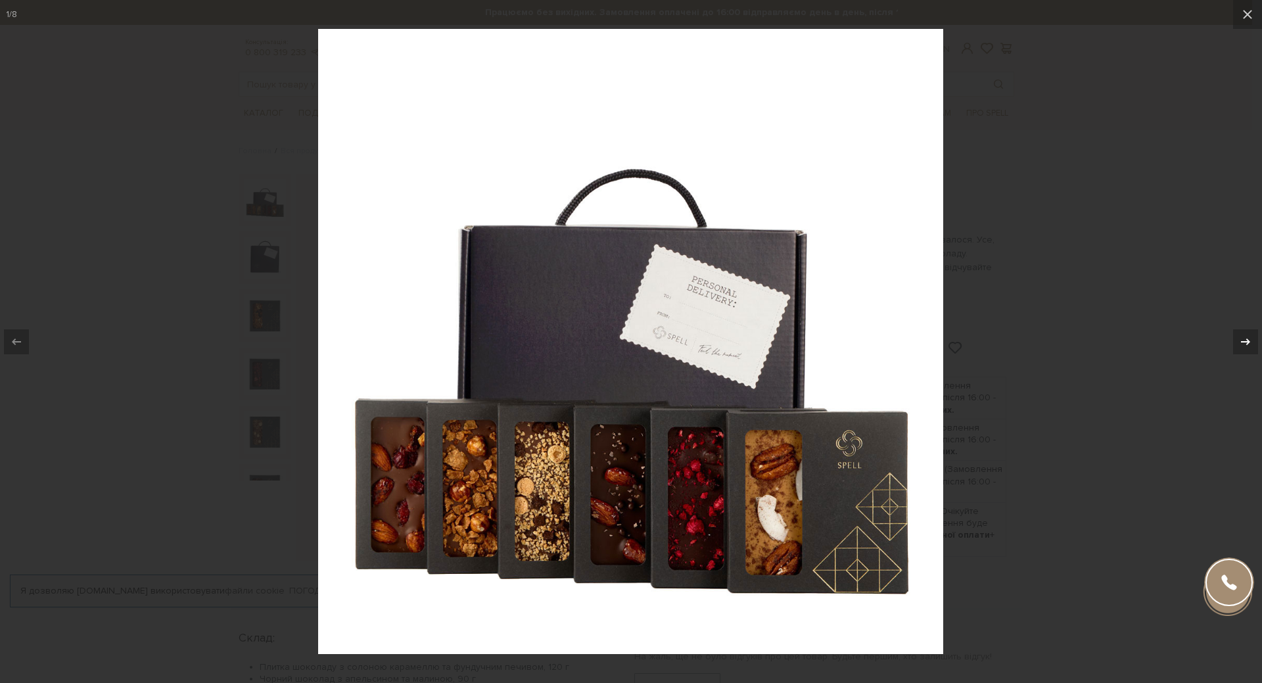
click at [1248, 339] on icon at bounding box center [1246, 342] width 16 height 16
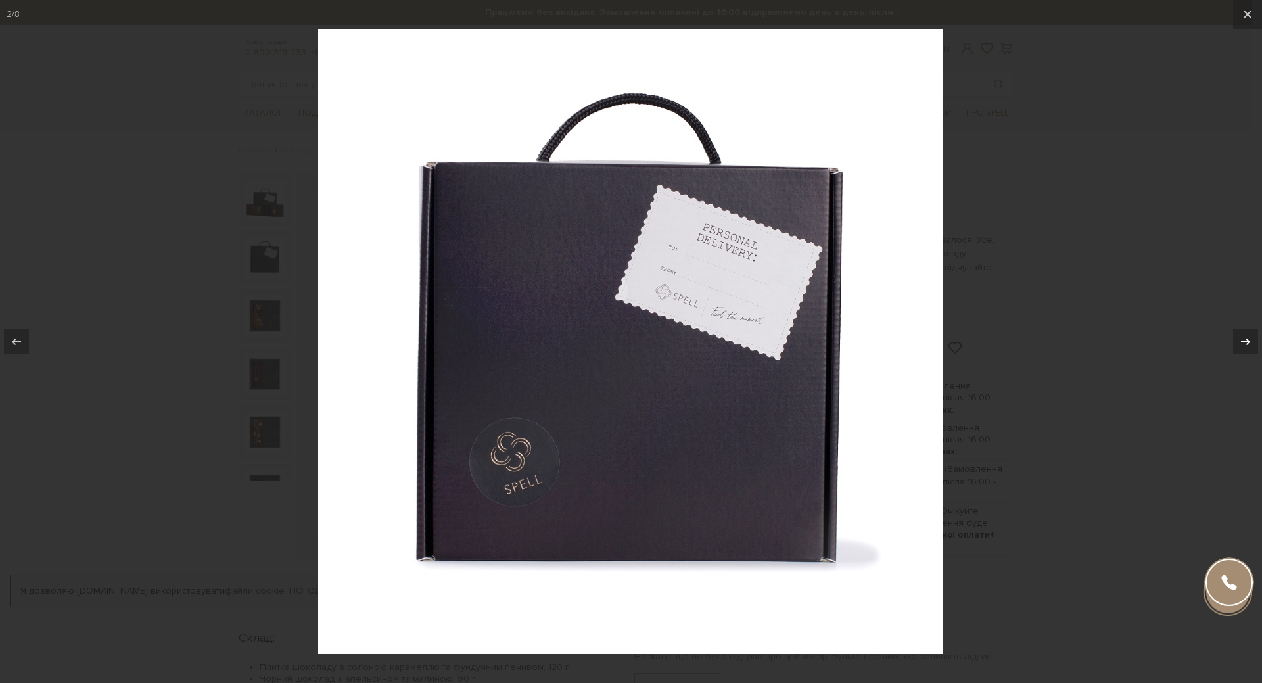
click at [1248, 339] on icon at bounding box center [1246, 342] width 16 height 16
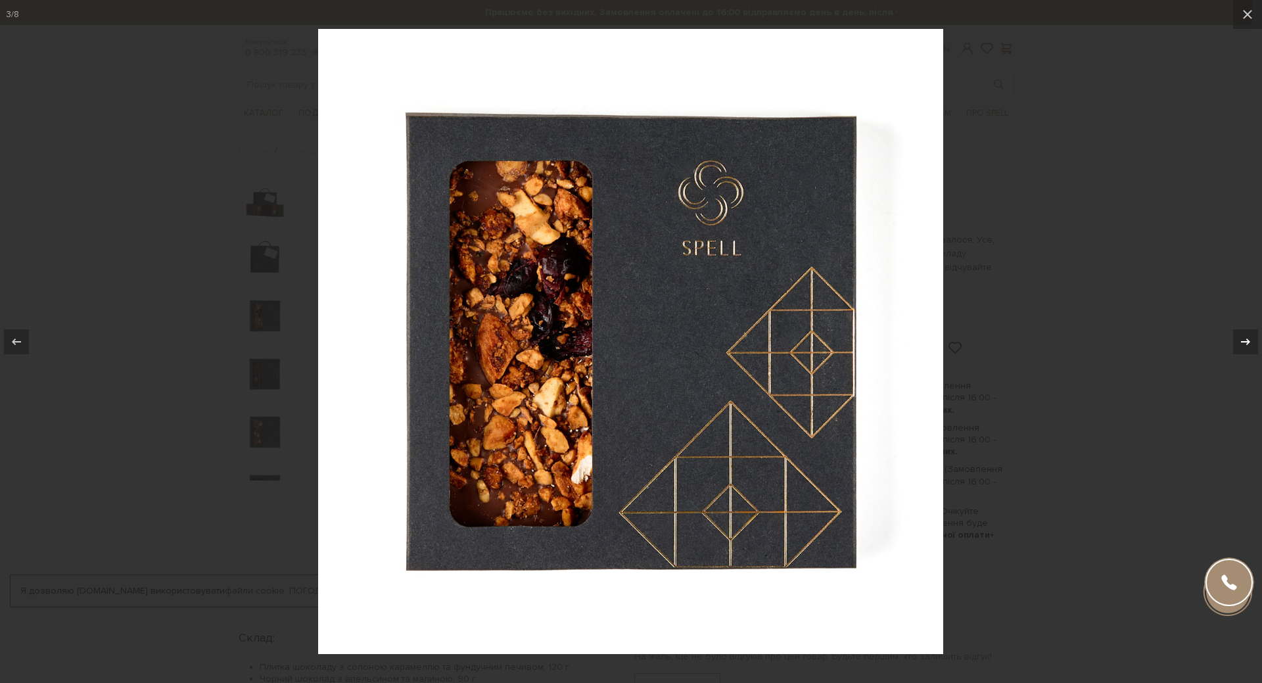
click at [1248, 339] on icon at bounding box center [1246, 342] width 16 height 16
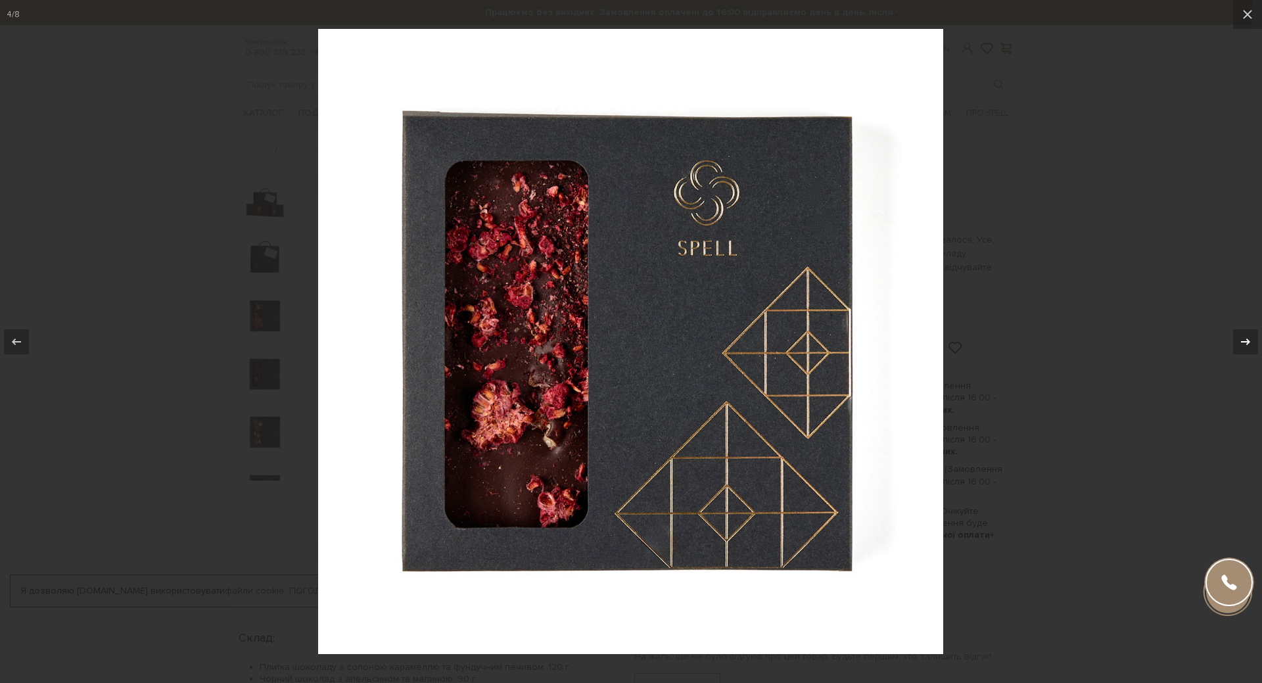
click at [1248, 339] on icon at bounding box center [1246, 342] width 16 height 16
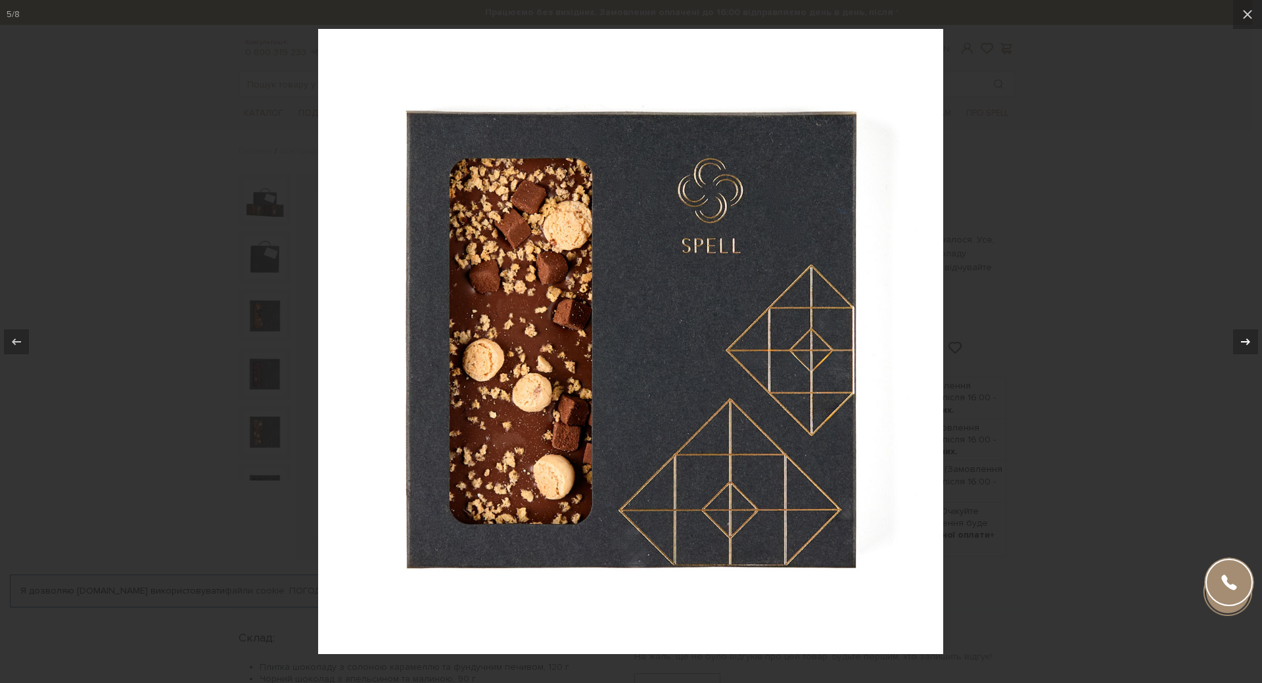
click at [1248, 339] on icon at bounding box center [1246, 342] width 16 height 16
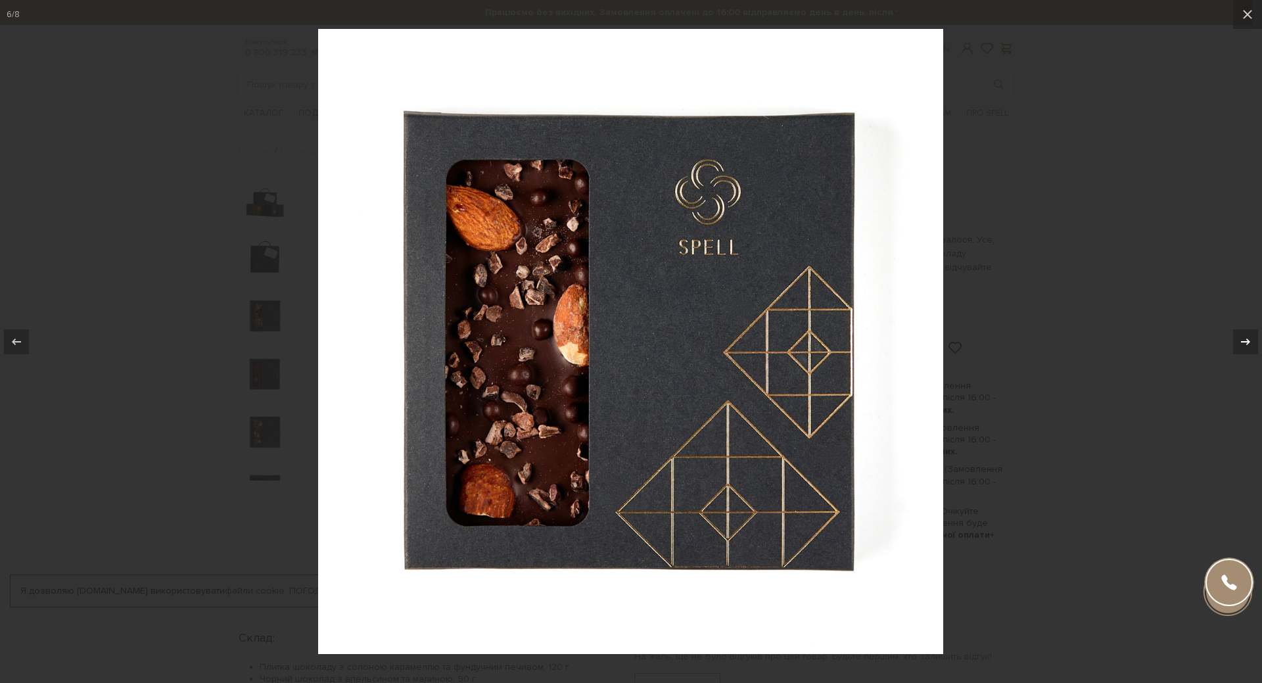
click at [1248, 339] on icon at bounding box center [1246, 342] width 16 height 16
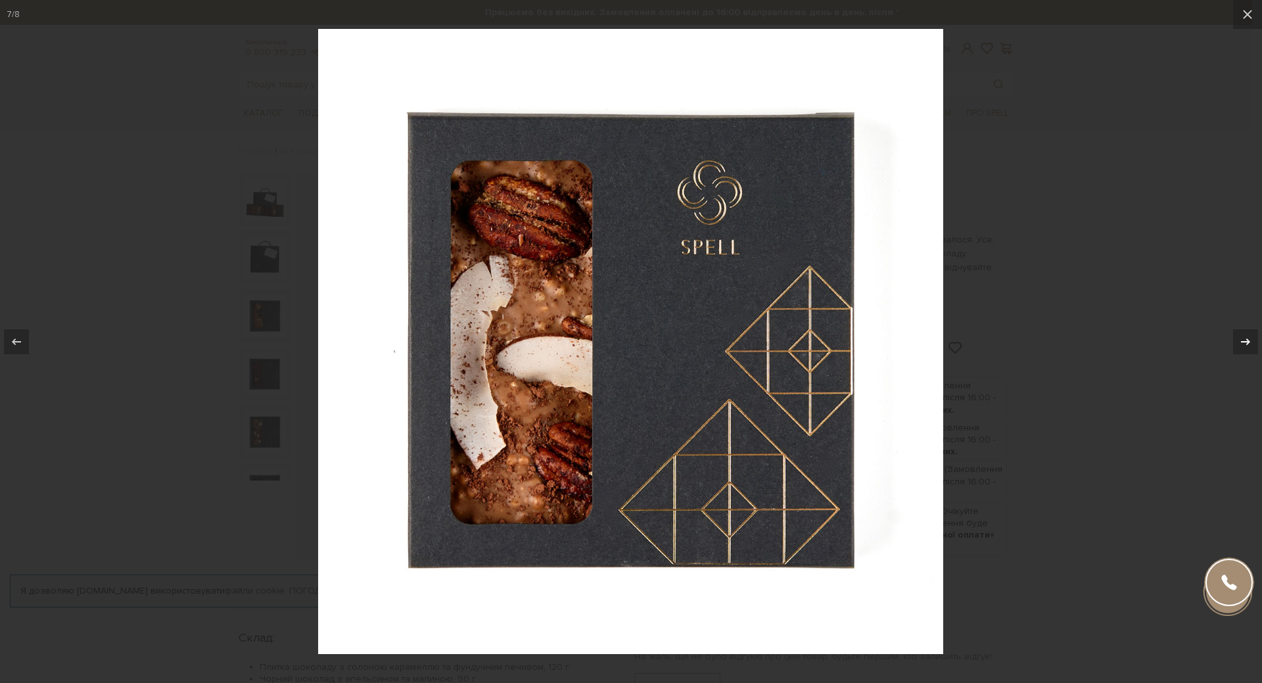
click at [1248, 339] on div "7 / 8" at bounding box center [631, 341] width 1262 height 683
click at [1248, 339] on icon at bounding box center [1246, 342] width 16 height 16
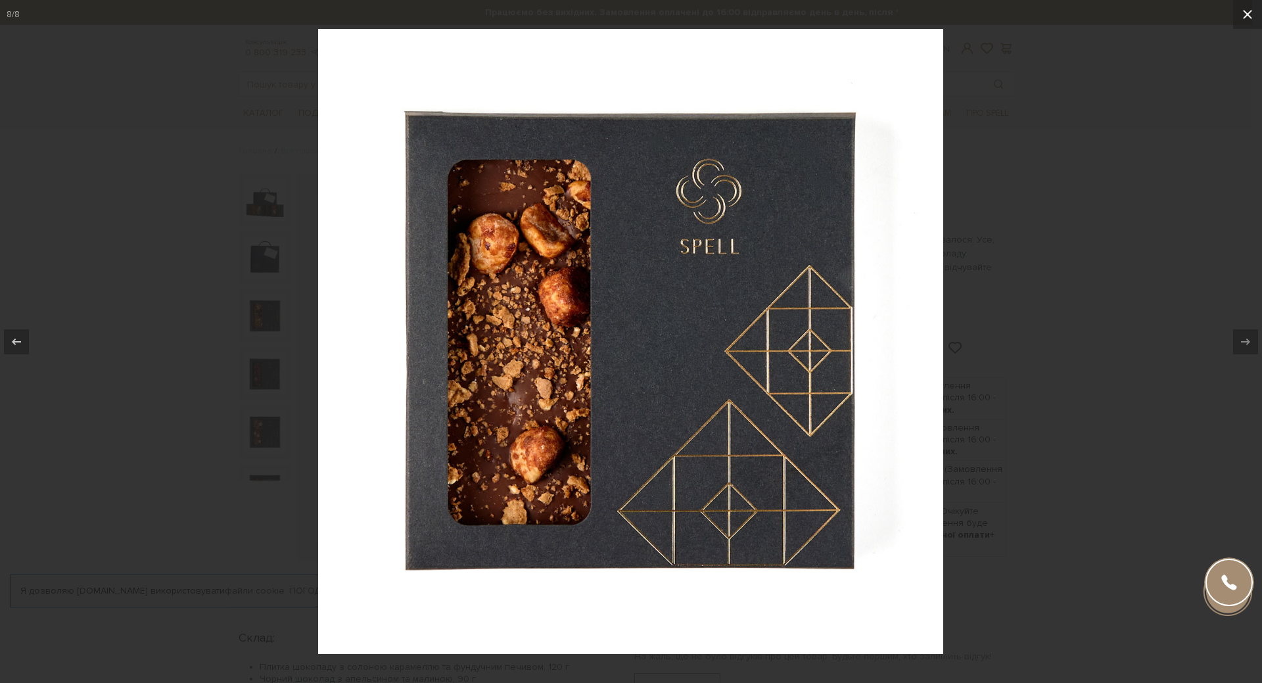
click at [1247, 16] on icon at bounding box center [1247, 14] width 9 height 9
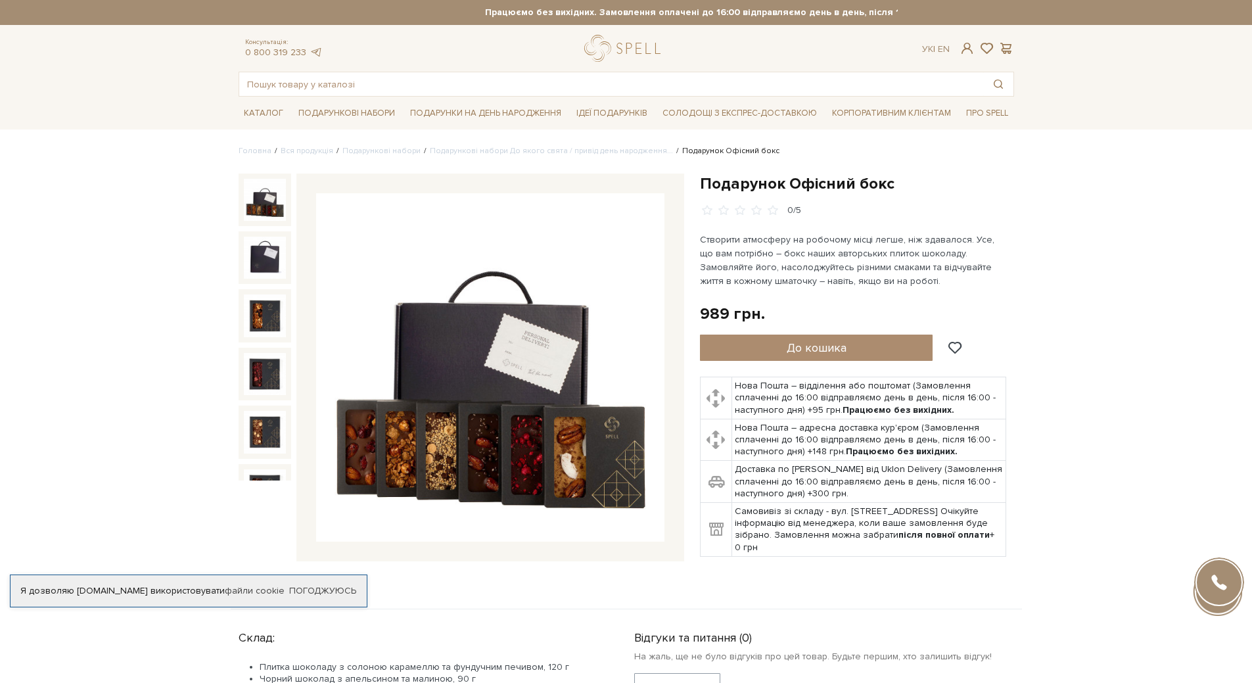
scroll to position [140, 0]
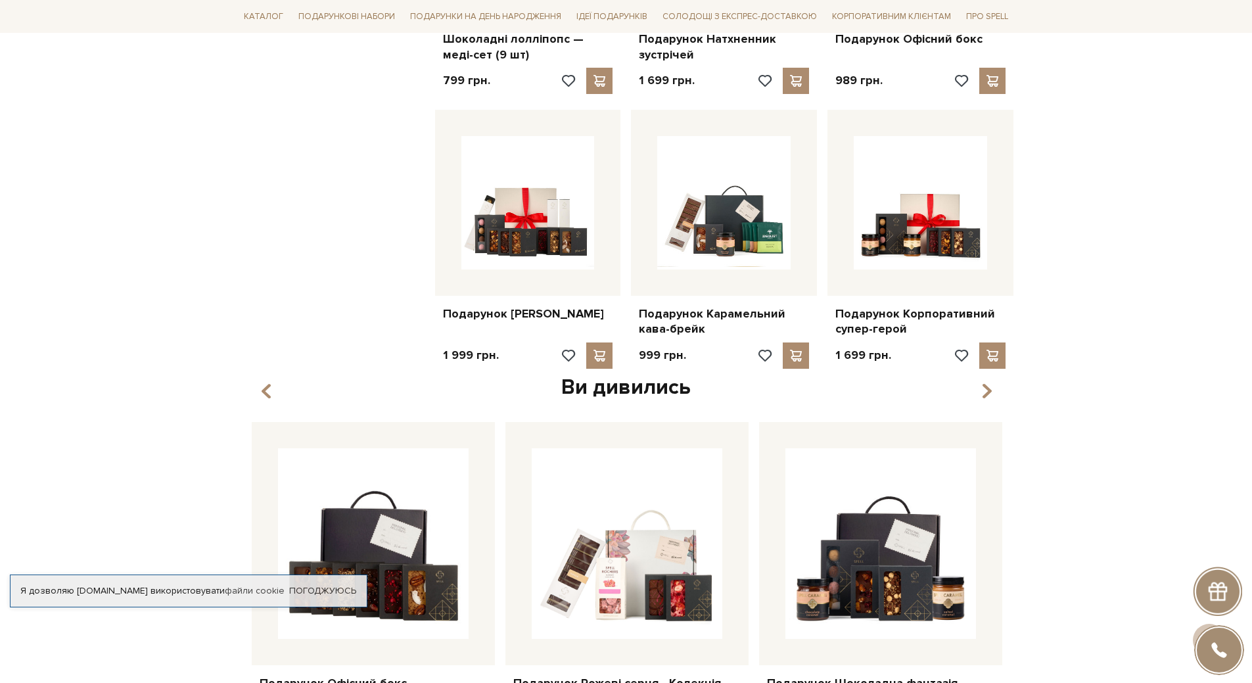
scroll to position [1249, 0]
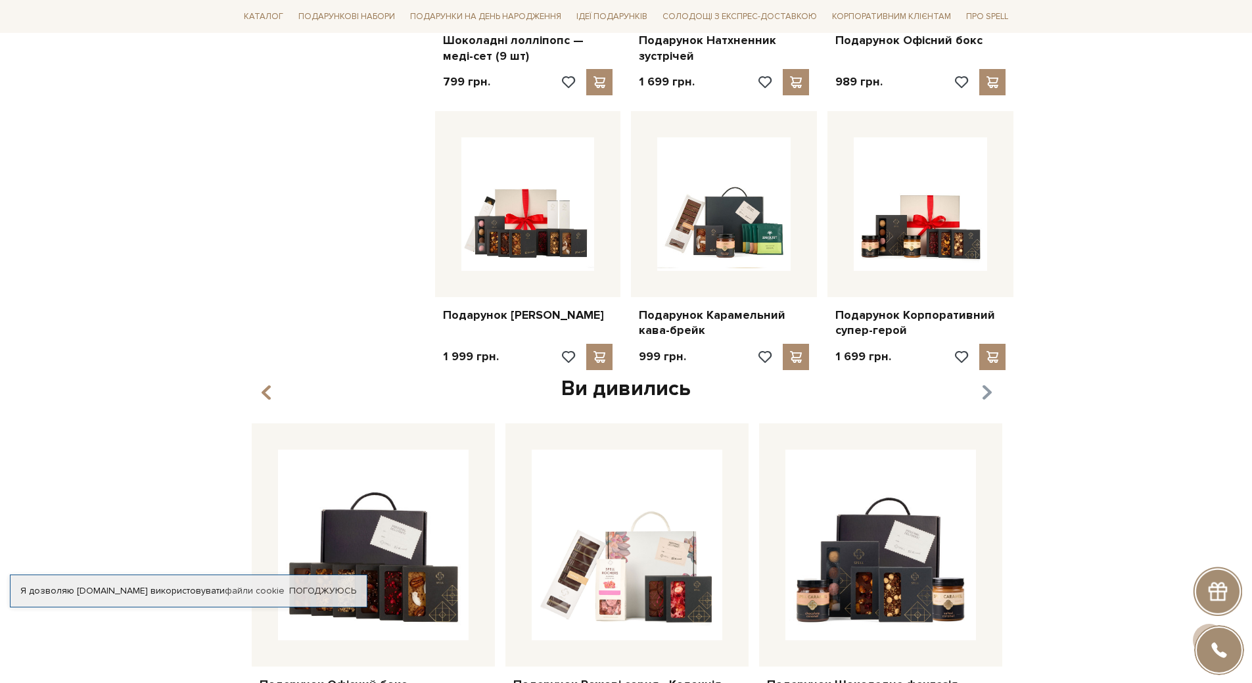
click at [986, 382] on icon "button" at bounding box center [986, 393] width 11 height 22
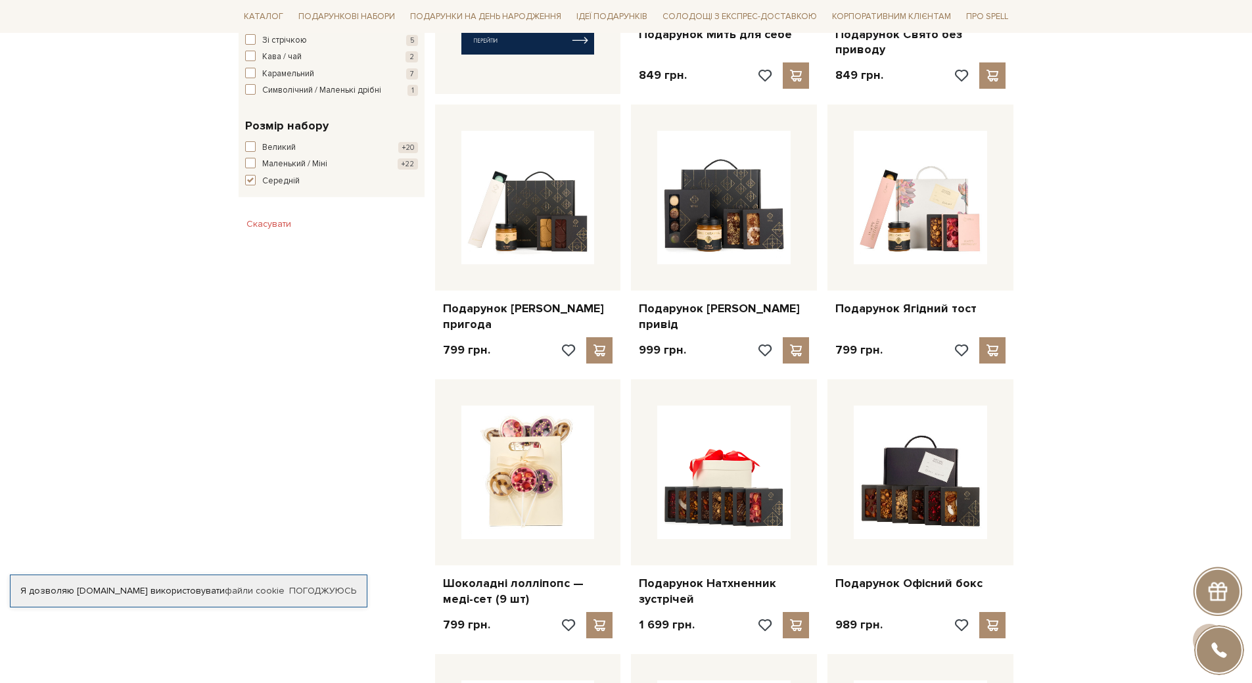
scroll to position [460, 0]
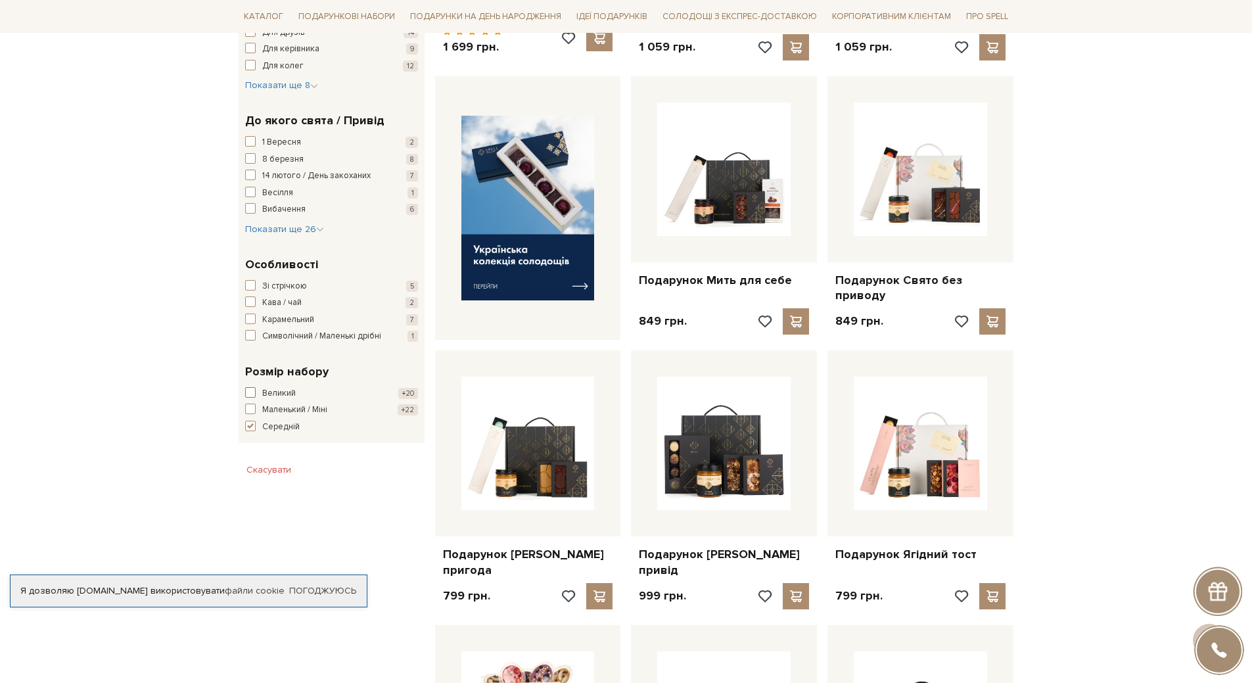
click at [251, 398] on span "button" at bounding box center [250, 392] width 11 height 11
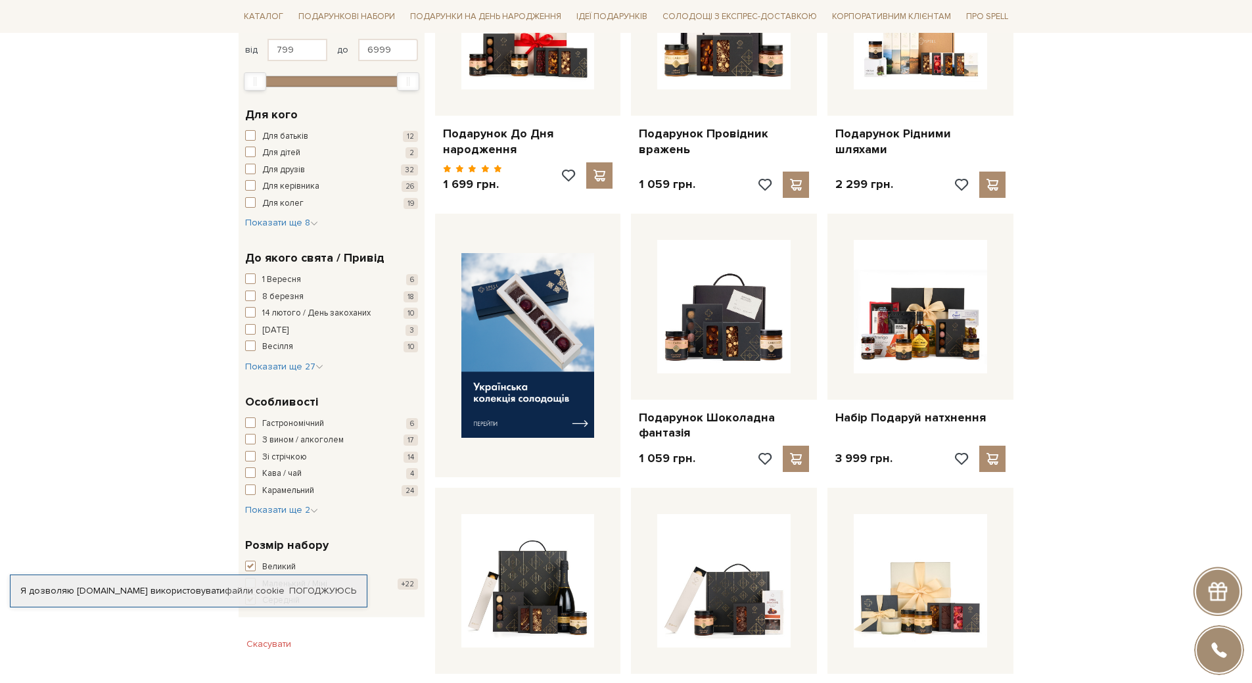
scroll to position [394, 0]
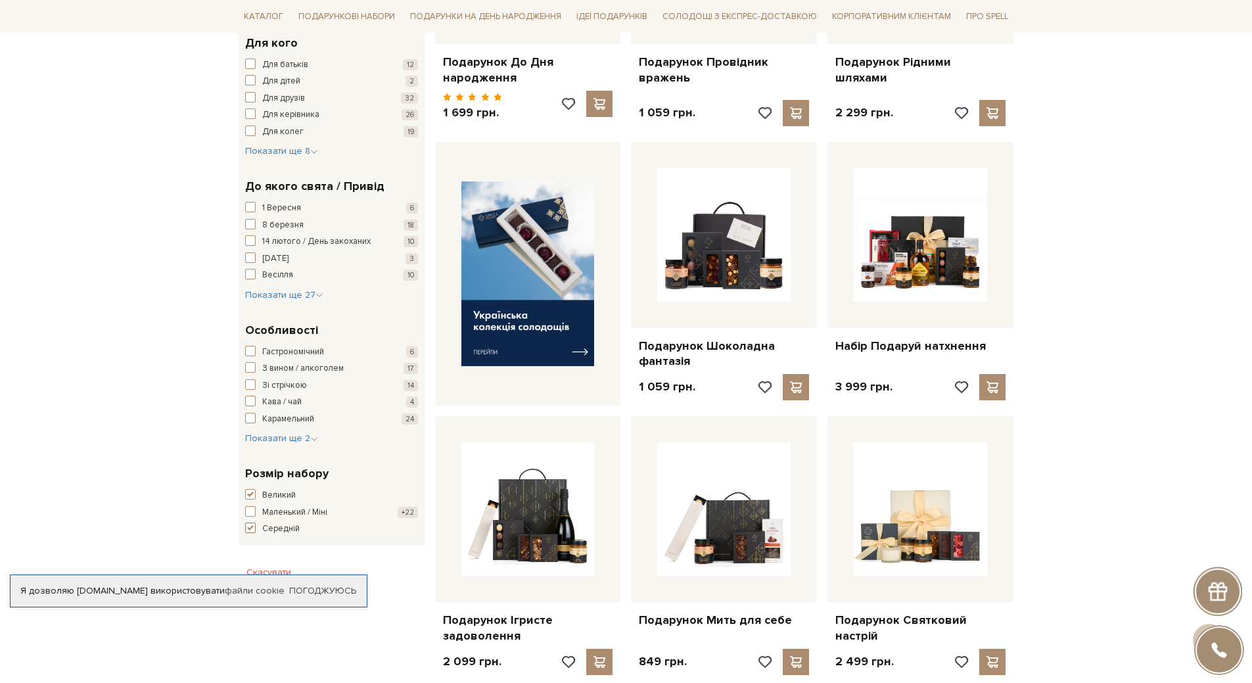
click at [249, 525] on span "button" at bounding box center [250, 528] width 11 height 11
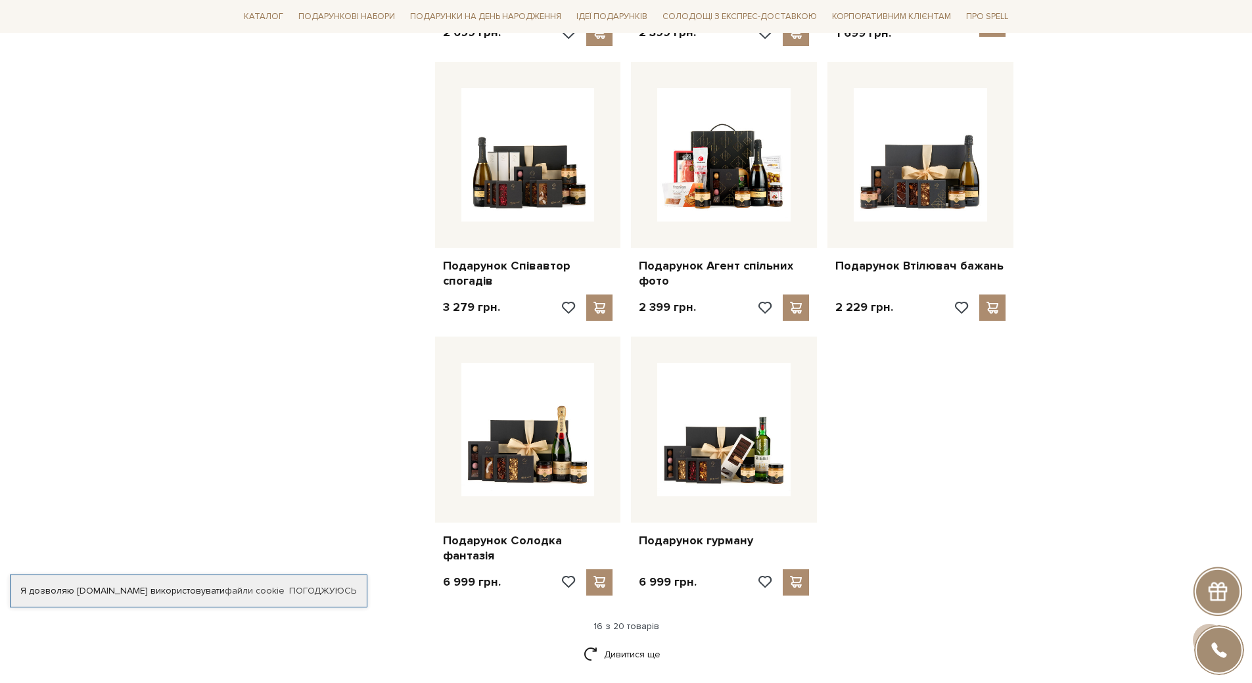
scroll to position [1446, 0]
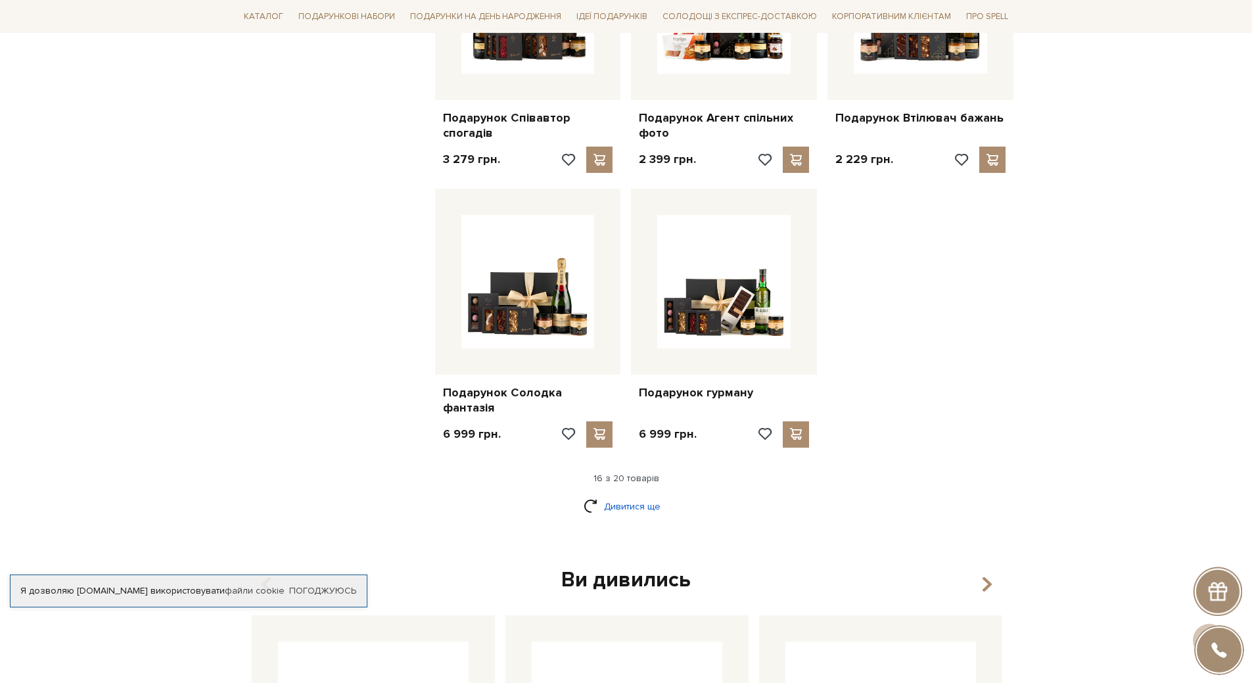
click at [600, 495] on link "Дивитися ще" at bounding box center [626, 506] width 85 height 23
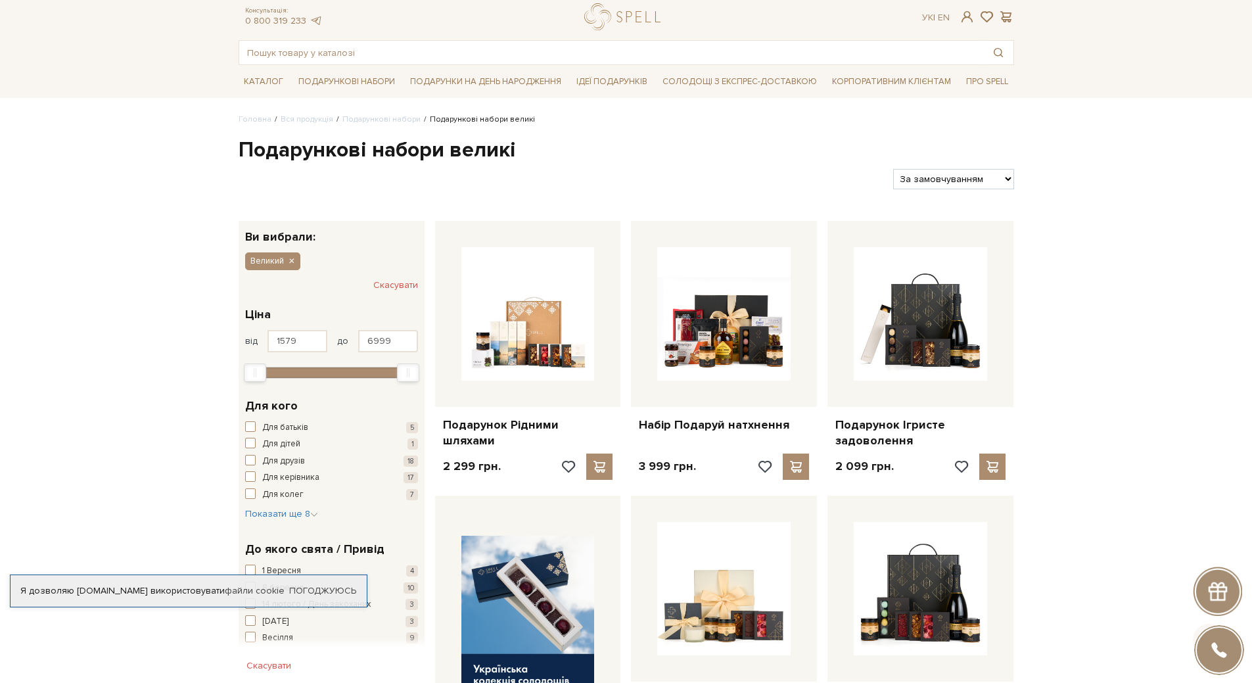
scroll to position [0, 0]
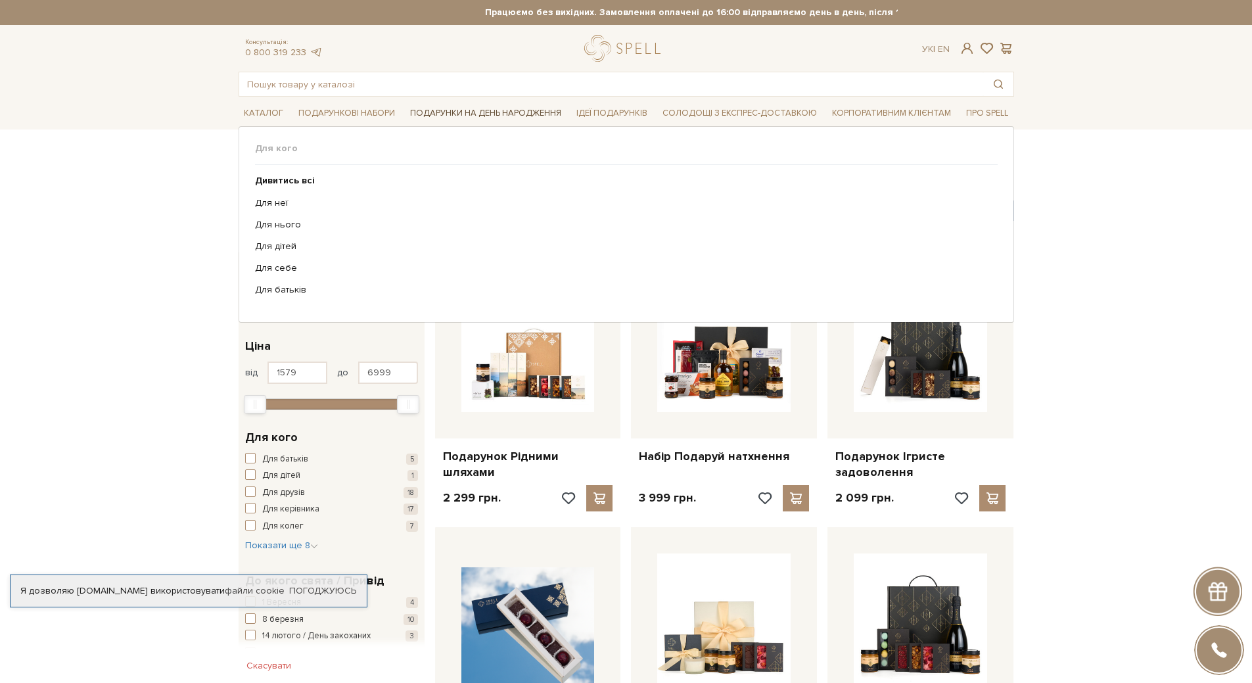
click at [435, 114] on span "Подарунки на День народження" at bounding box center [486, 113] width 162 height 20
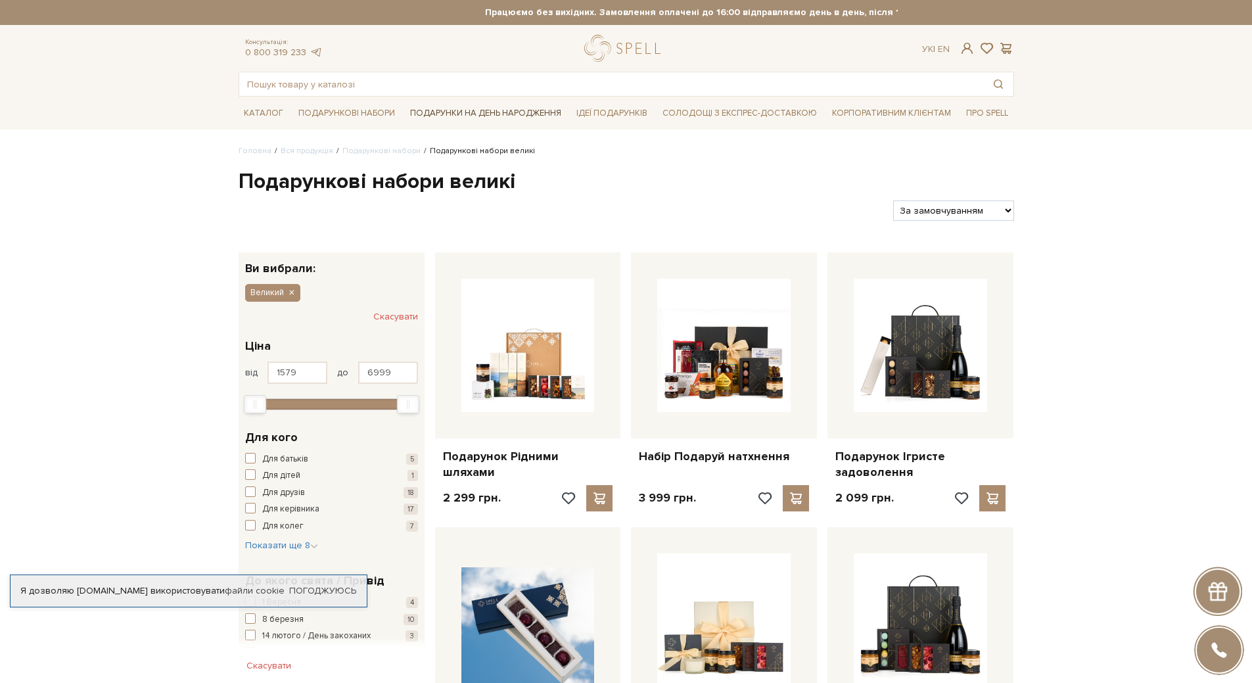
click at [447, 114] on span "Подарунки на День народження" at bounding box center [486, 113] width 162 height 20
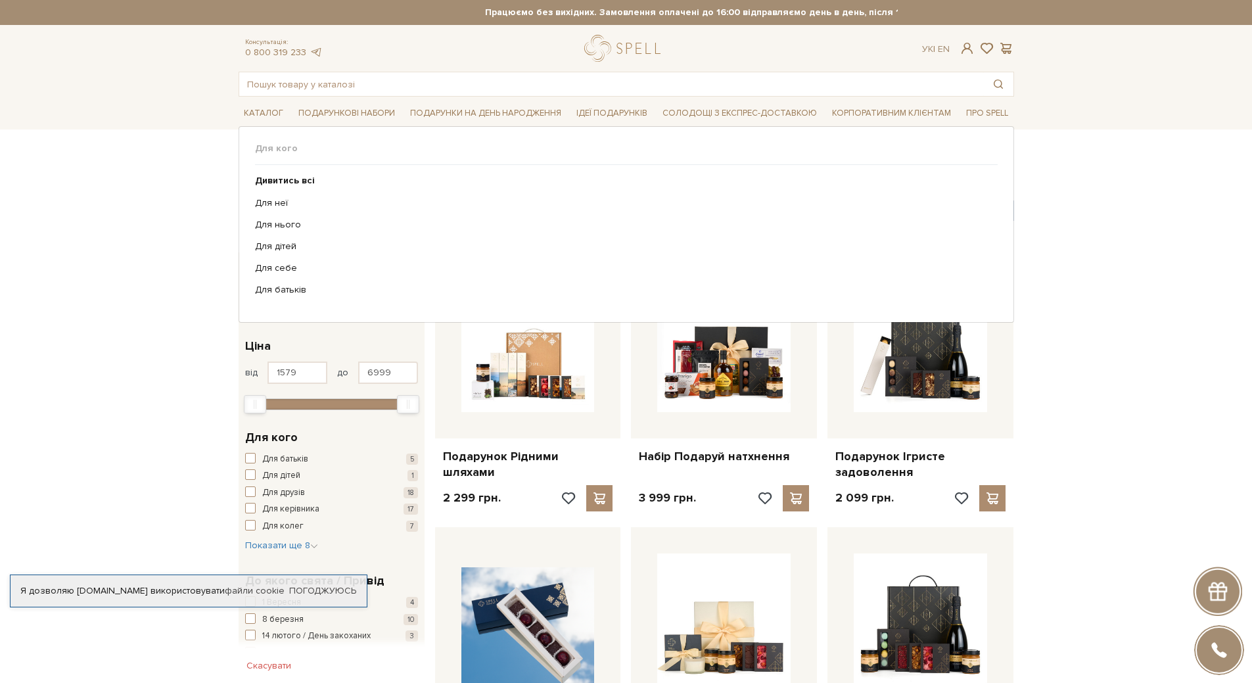
click at [284, 195] on ul "Дивитись всі Для неї Для нього Для дітей Для себе Для батьків" at bounding box center [626, 235] width 743 height 141
click at [281, 202] on link "Для неї" at bounding box center [621, 203] width 733 height 12
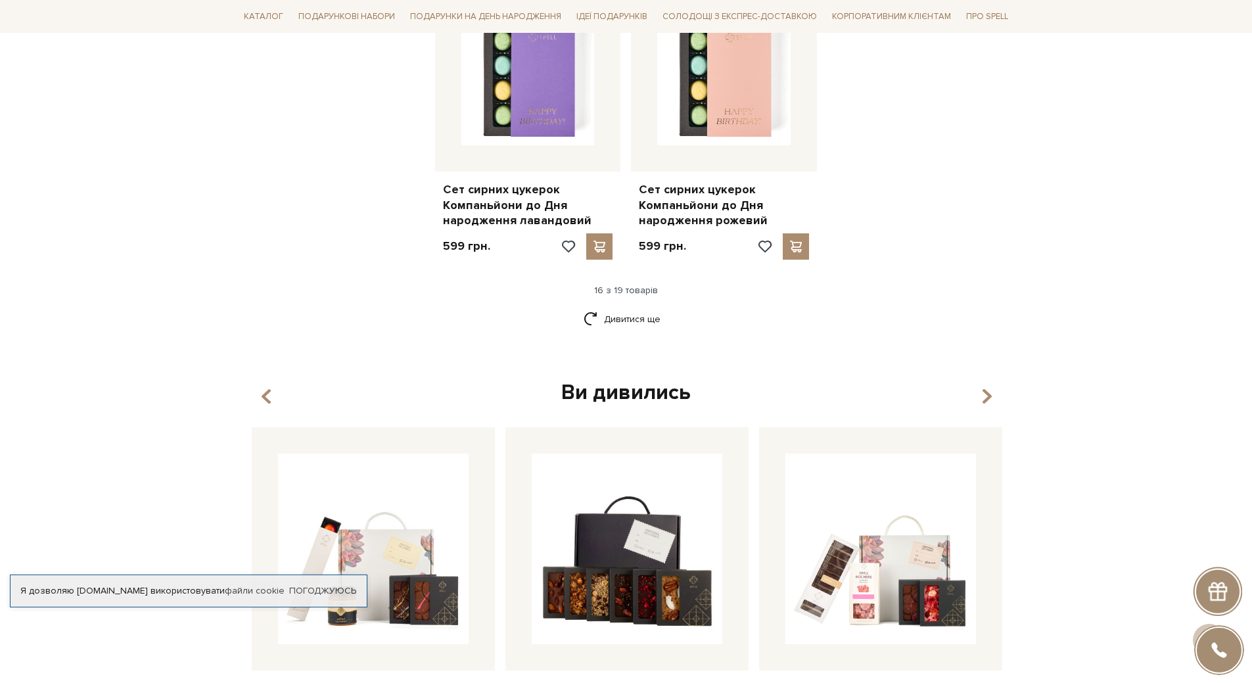
scroll to position [1840, 0]
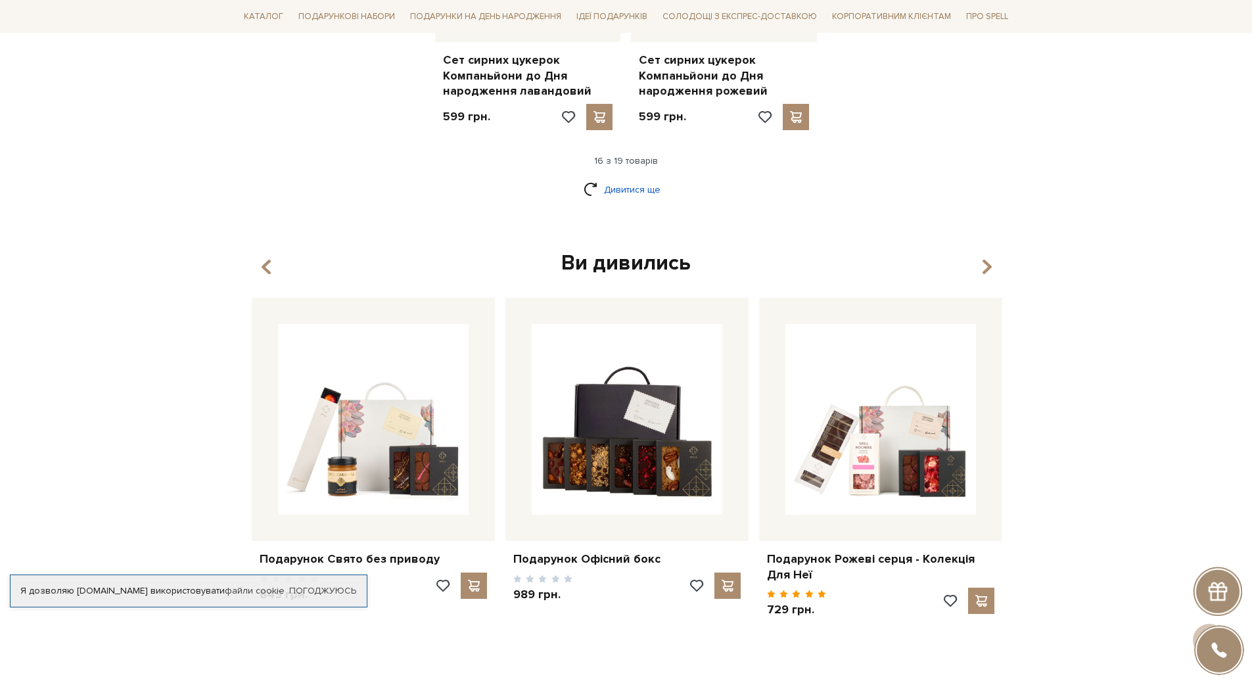
click at [636, 182] on link "Дивитися ще" at bounding box center [626, 189] width 85 height 23
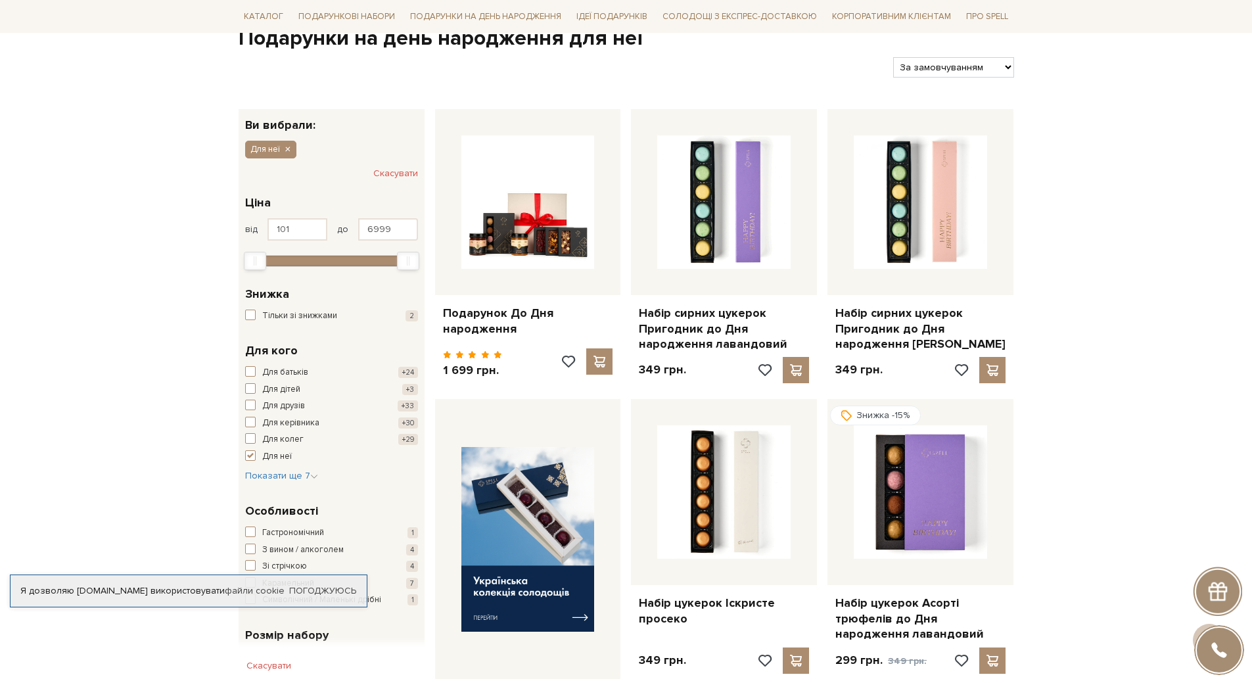
scroll to position [0, 0]
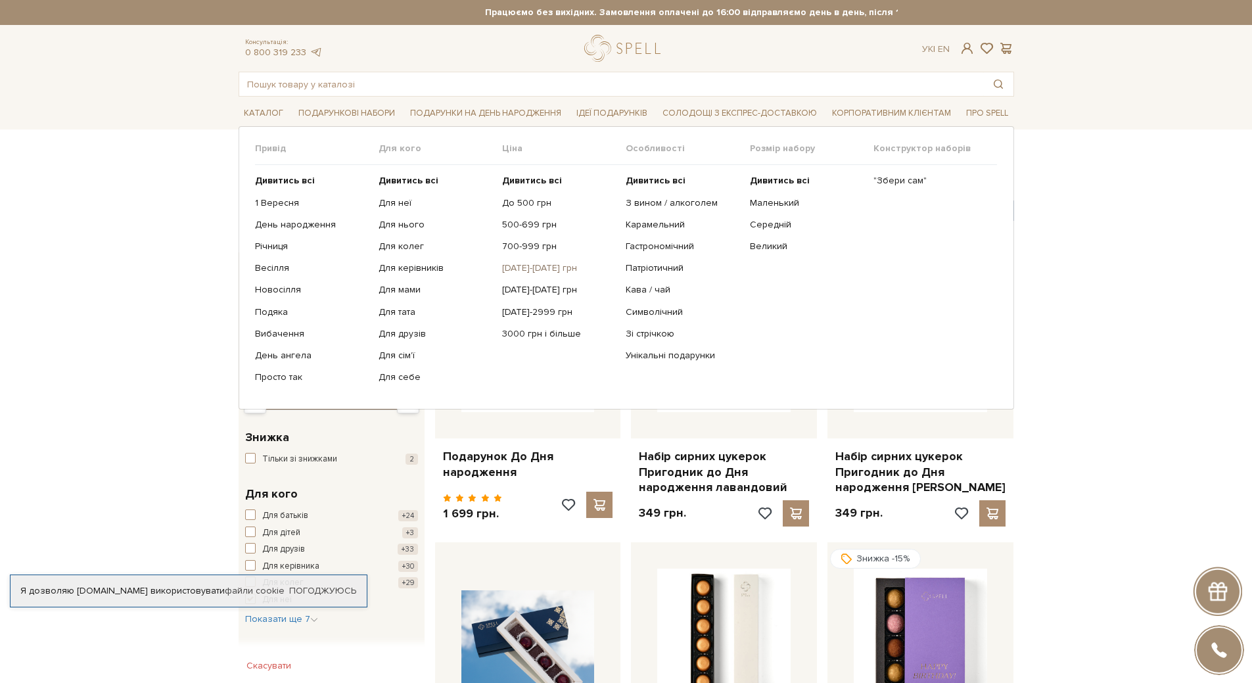
click at [542, 269] on link "[DATE]-[DATE] грн" at bounding box center [559, 268] width 114 height 12
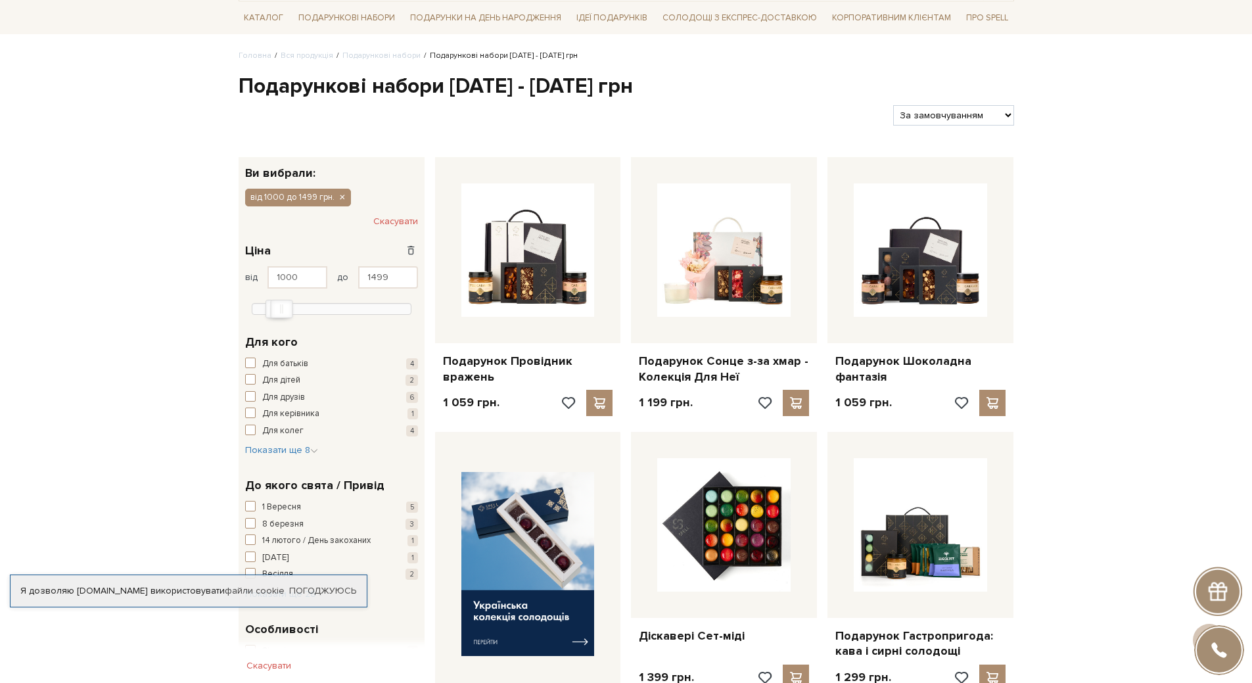
scroll to position [66, 0]
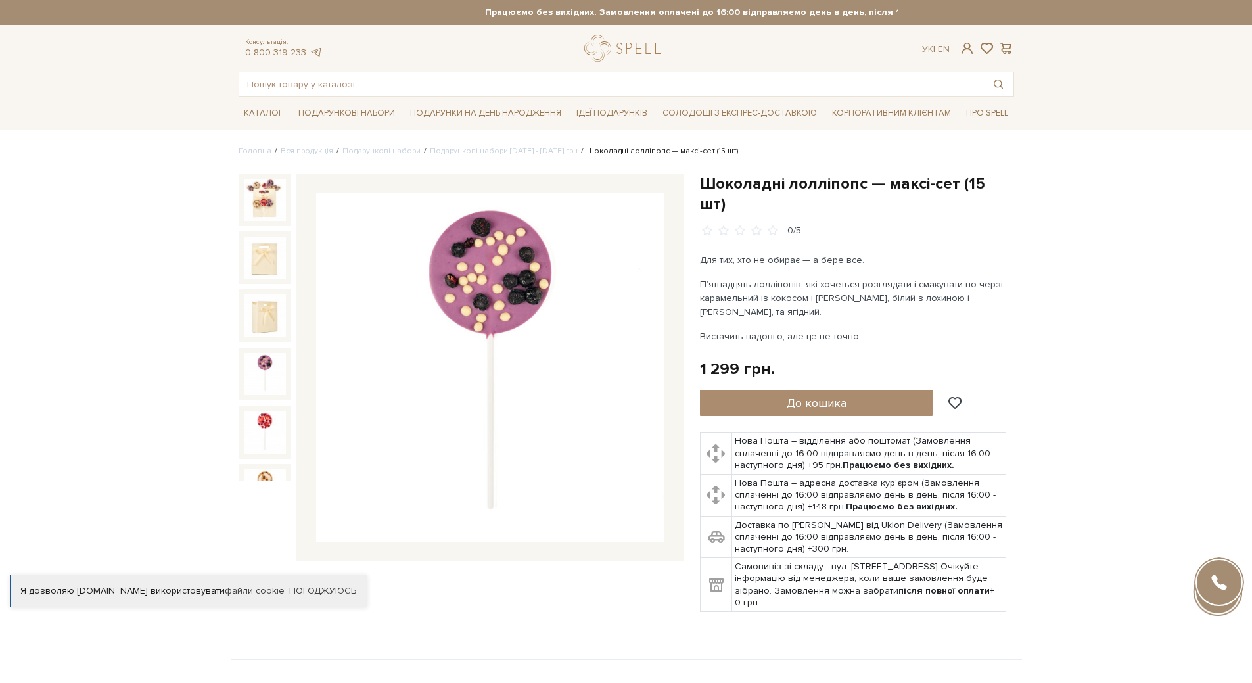
click at [264, 353] on img at bounding box center [265, 374] width 42 height 42
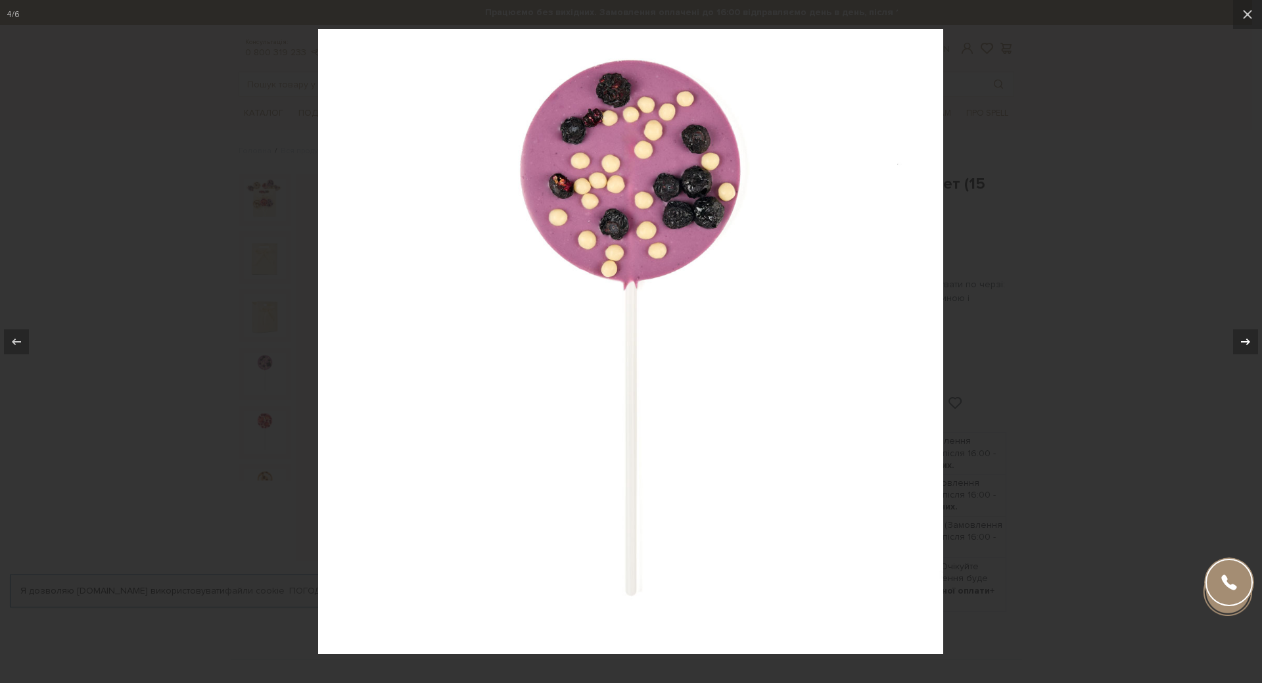
click at [1252, 339] on div at bounding box center [1245, 341] width 25 height 25
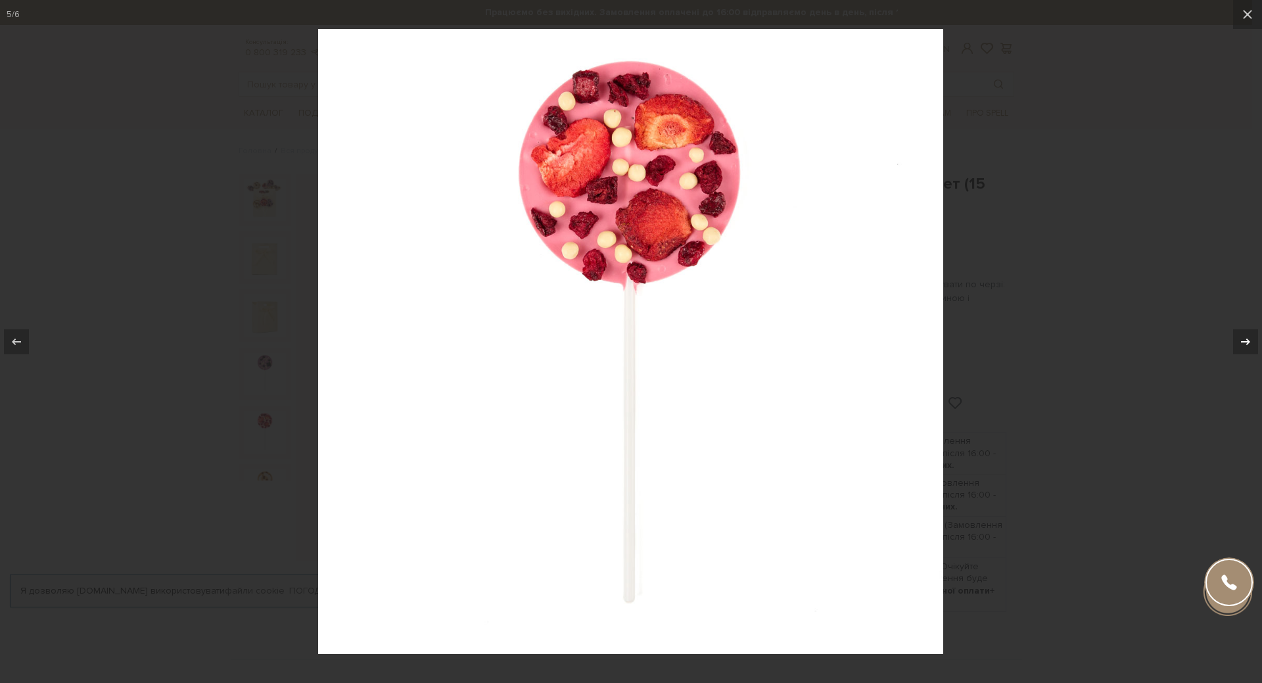
click at [1252, 339] on div at bounding box center [1245, 341] width 25 height 25
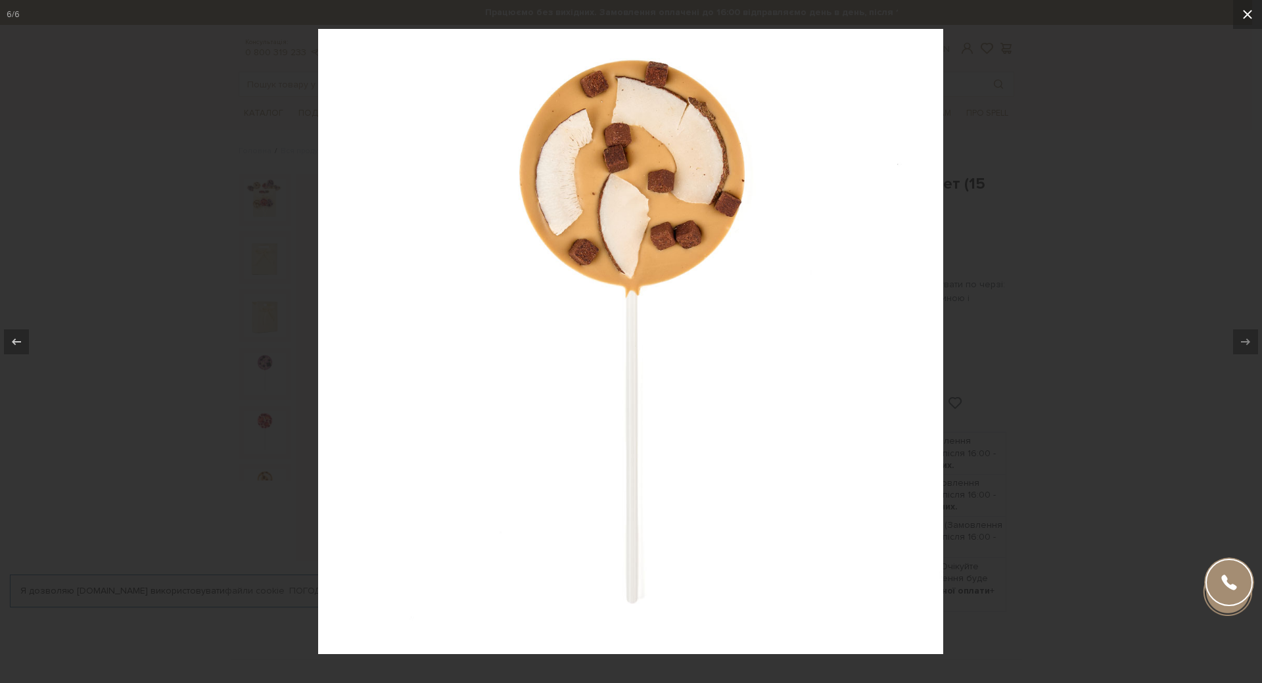
click at [1239, 20] on button at bounding box center [1247, 14] width 29 height 29
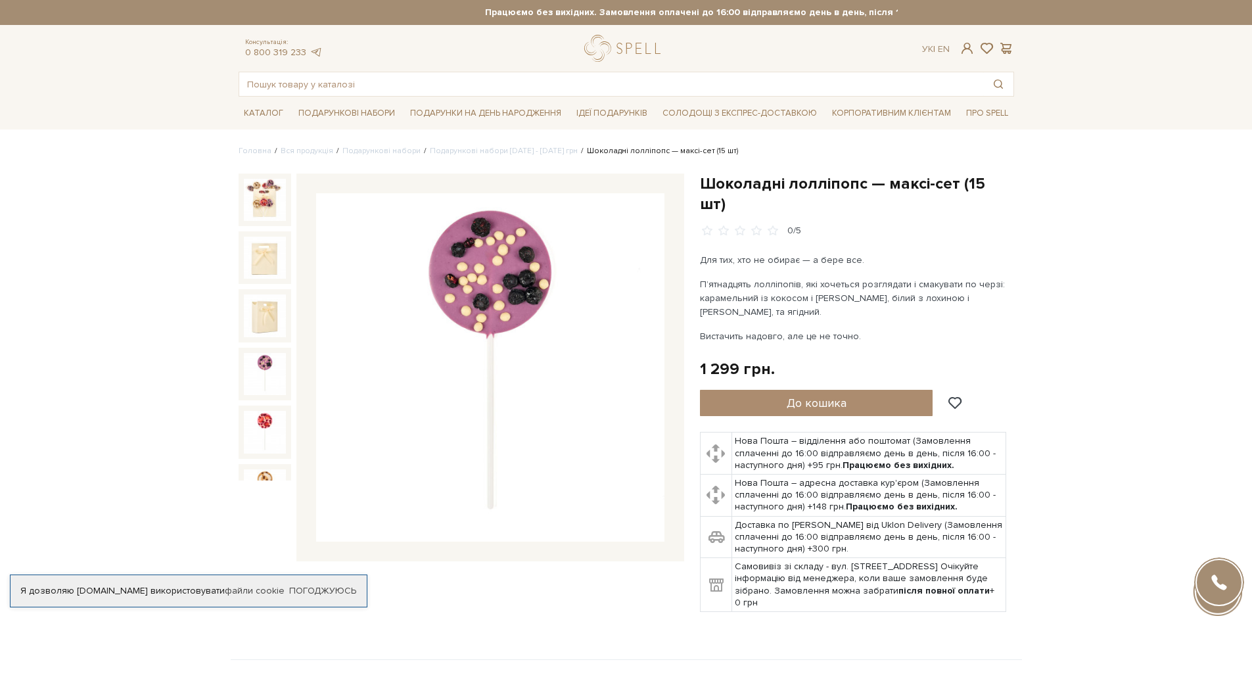
scroll to position [18, 0]
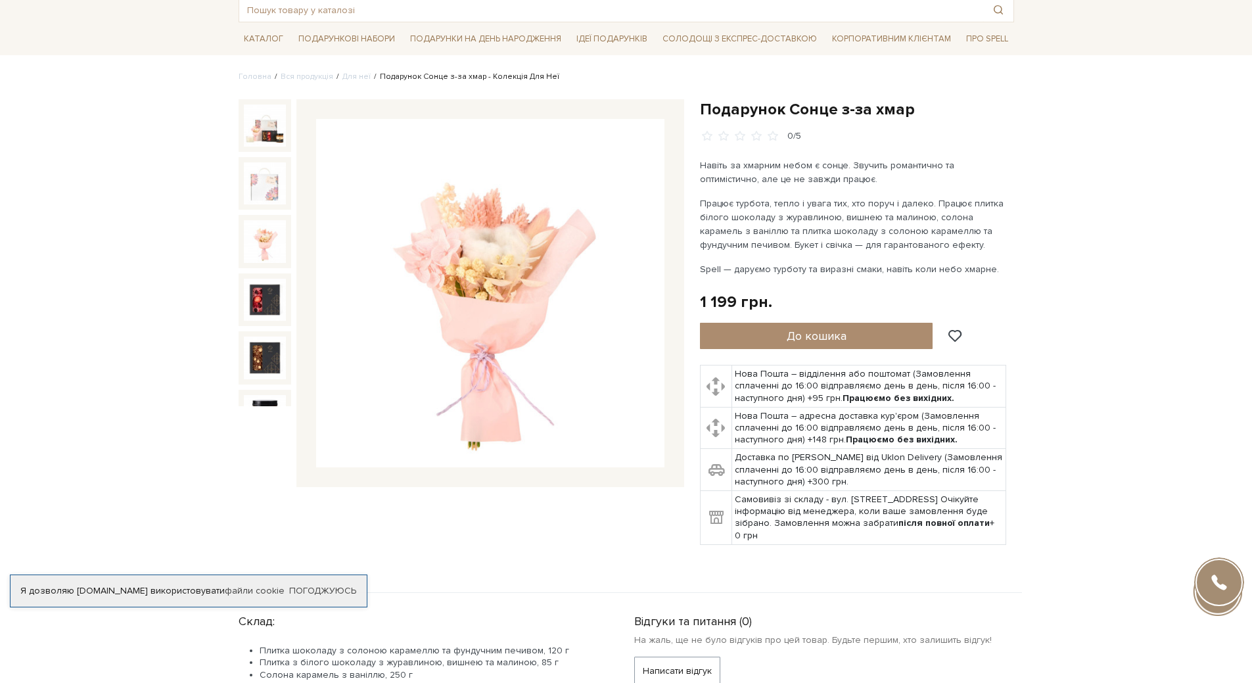
scroll to position [66, 0]
